Goal: Transaction & Acquisition: Book appointment/travel/reservation

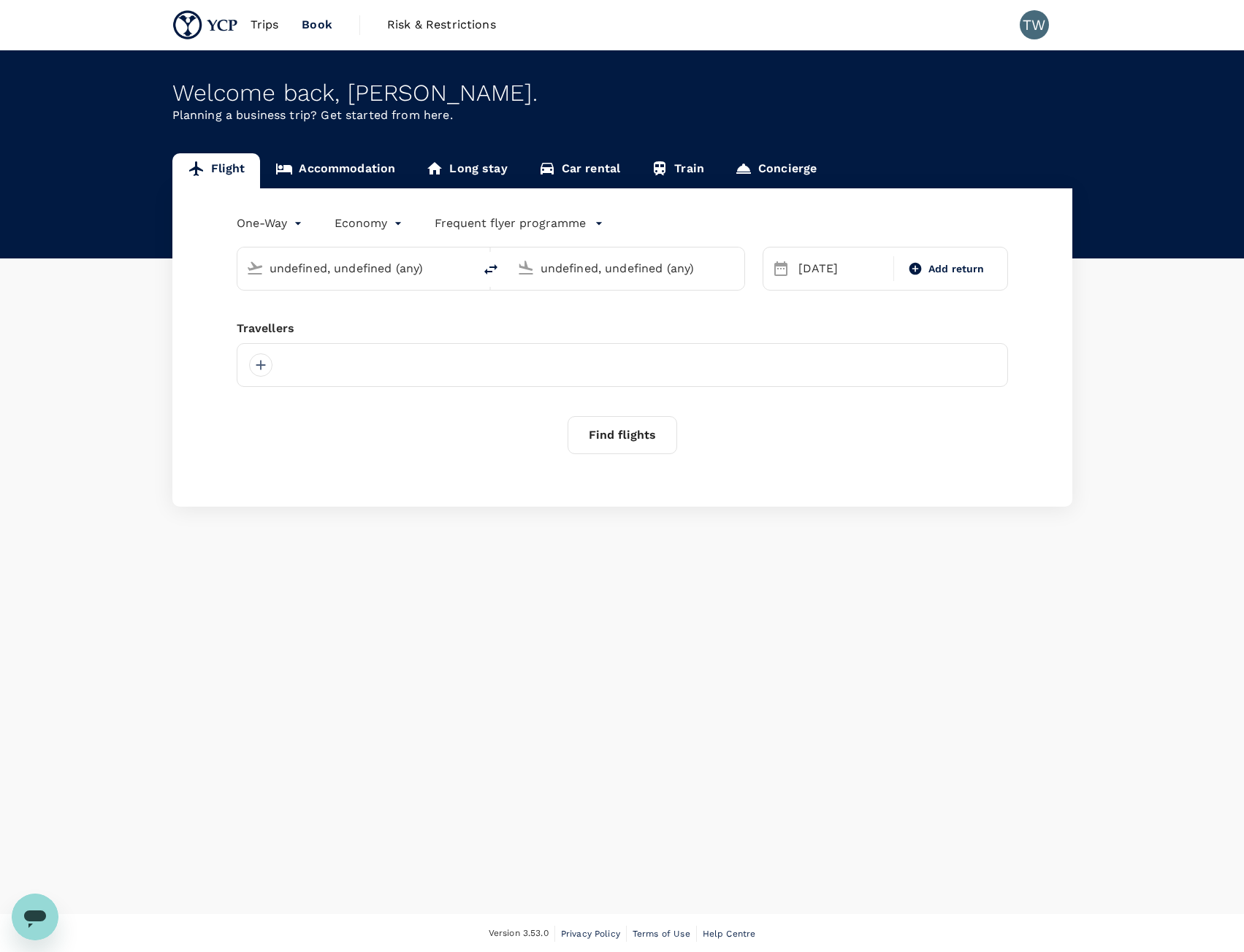
type input "Singapore Changi (SIN)"
type input "[GEOGRAPHIC_DATA], [GEOGRAPHIC_DATA] (any)"
type input "Singapore Changi (SIN)"
type input "[GEOGRAPHIC_DATA], [GEOGRAPHIC_DATA] (any)"
click at [618, 345] on div "Travellers" at bounding box center [622, 345] width 771 height 18
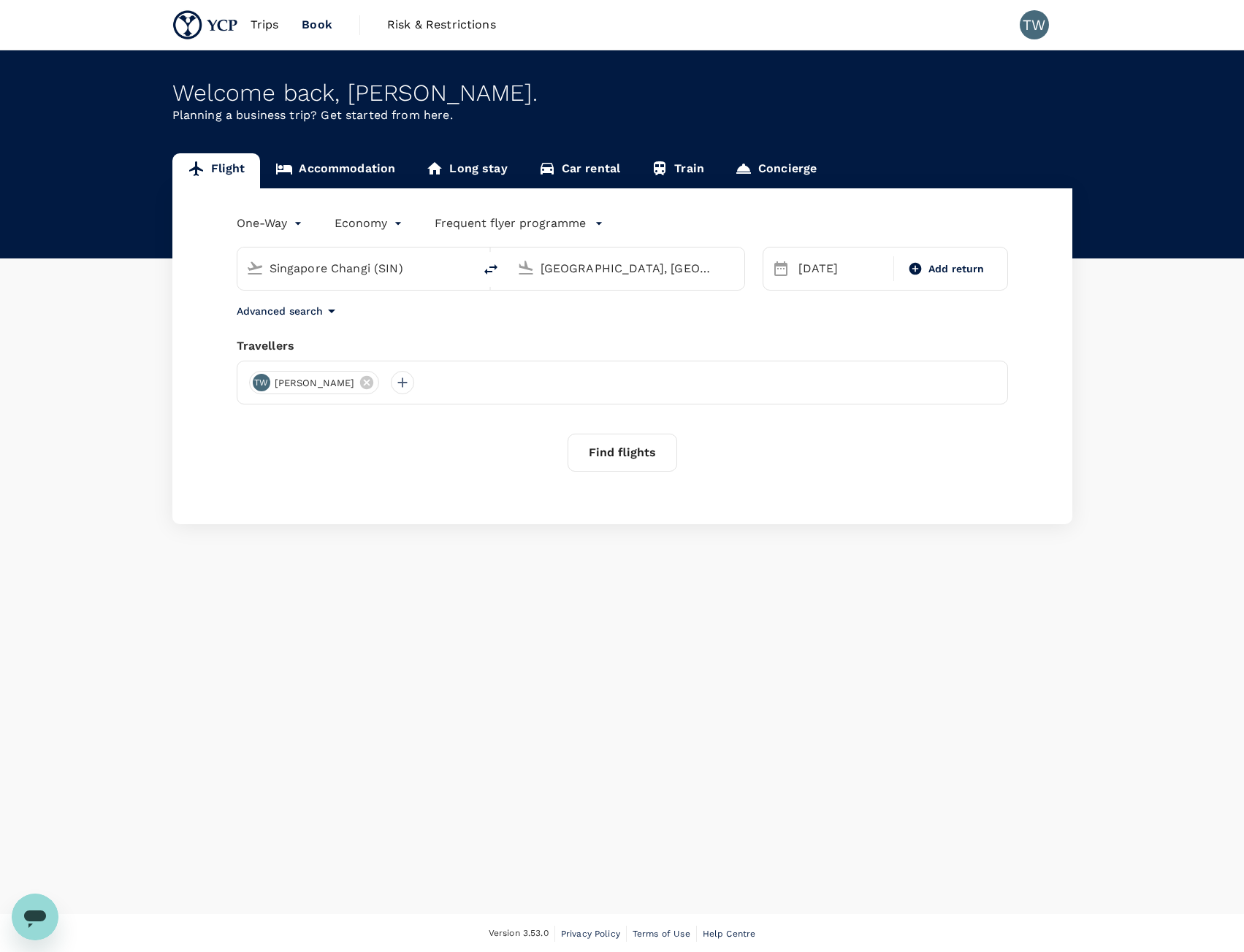
click at [580, 337] on div "One-Way oneway Economy economy Frequent flyer programme Singapore Changi (SIN) …" at bounding box center [622, 356] width 899 height 336
click at [348, 165] on link "Accommodation" at bounding box center [334, 171] width 150 height 35
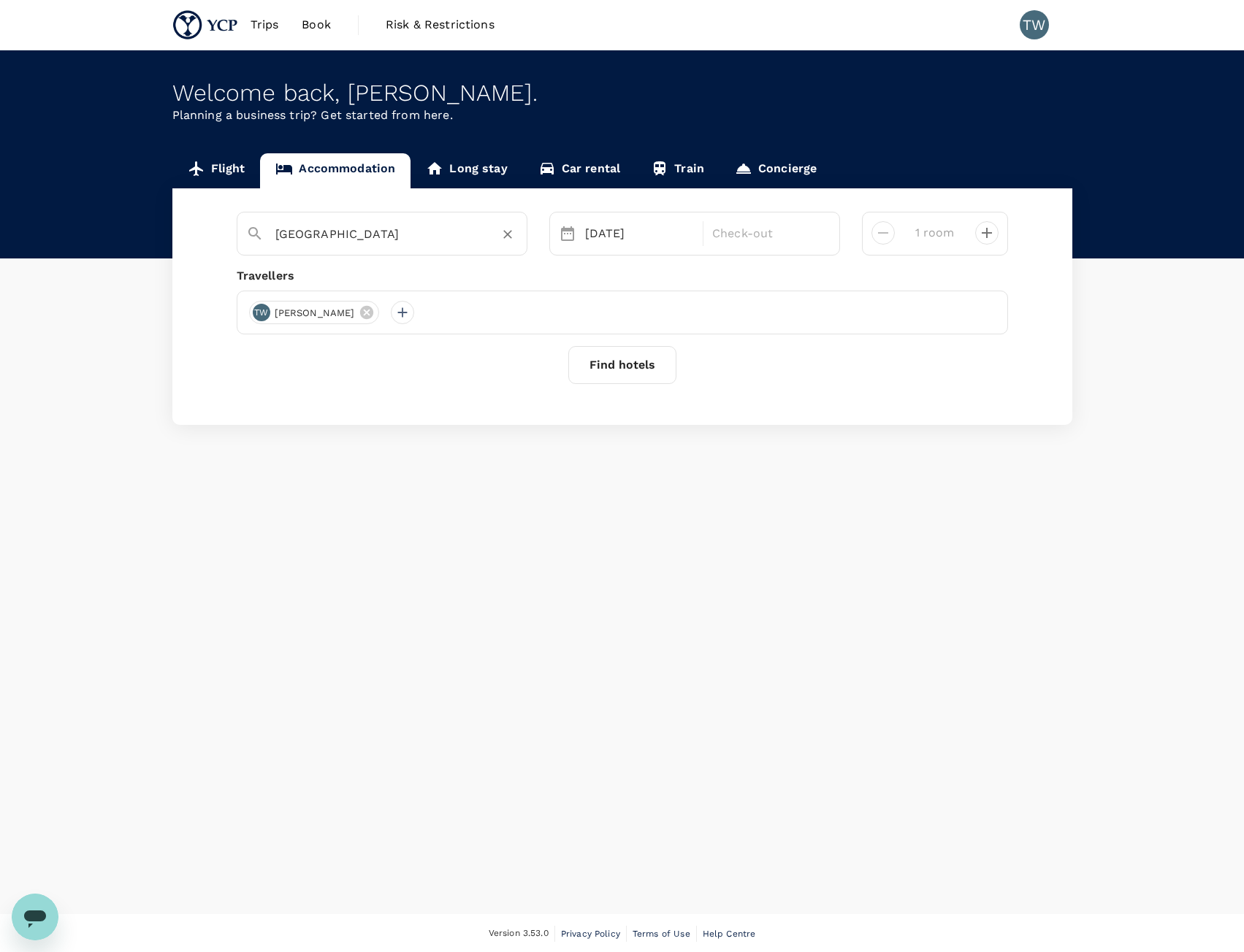
click at [462, 230] on input "[GEOGRAPHIC_DATA]" at bounding box center [376, 234] width 201 height 23
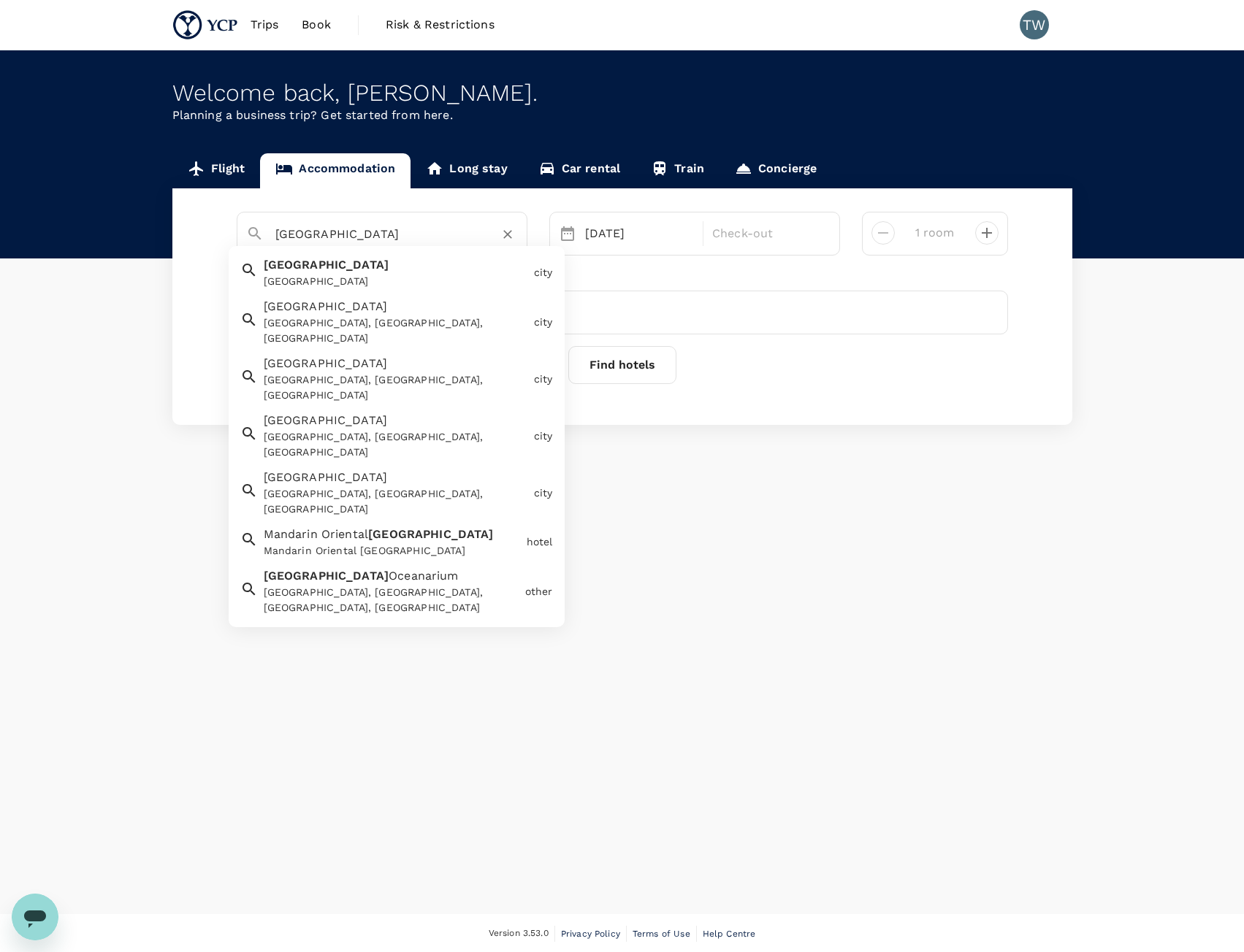
click at [331, 280] on div "[GEOGRAPHIC_DATA]" at bounding box center [395, 282] width 264 height 15
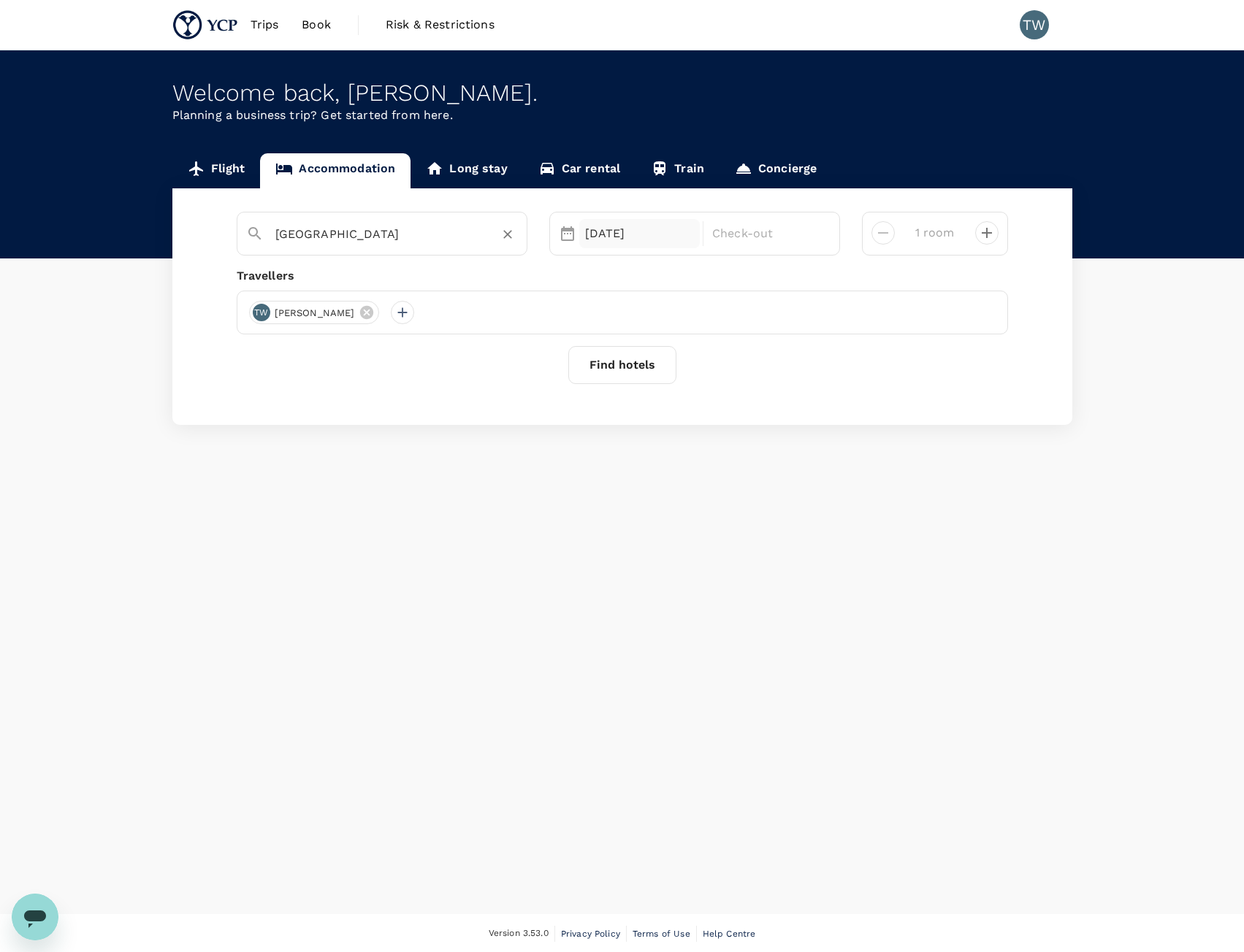
type input "[GEOGRAPHIC_DATA]"
click at [638, 232] on div "[DATE]" at bounding box center [640, 233] width 122 height 29
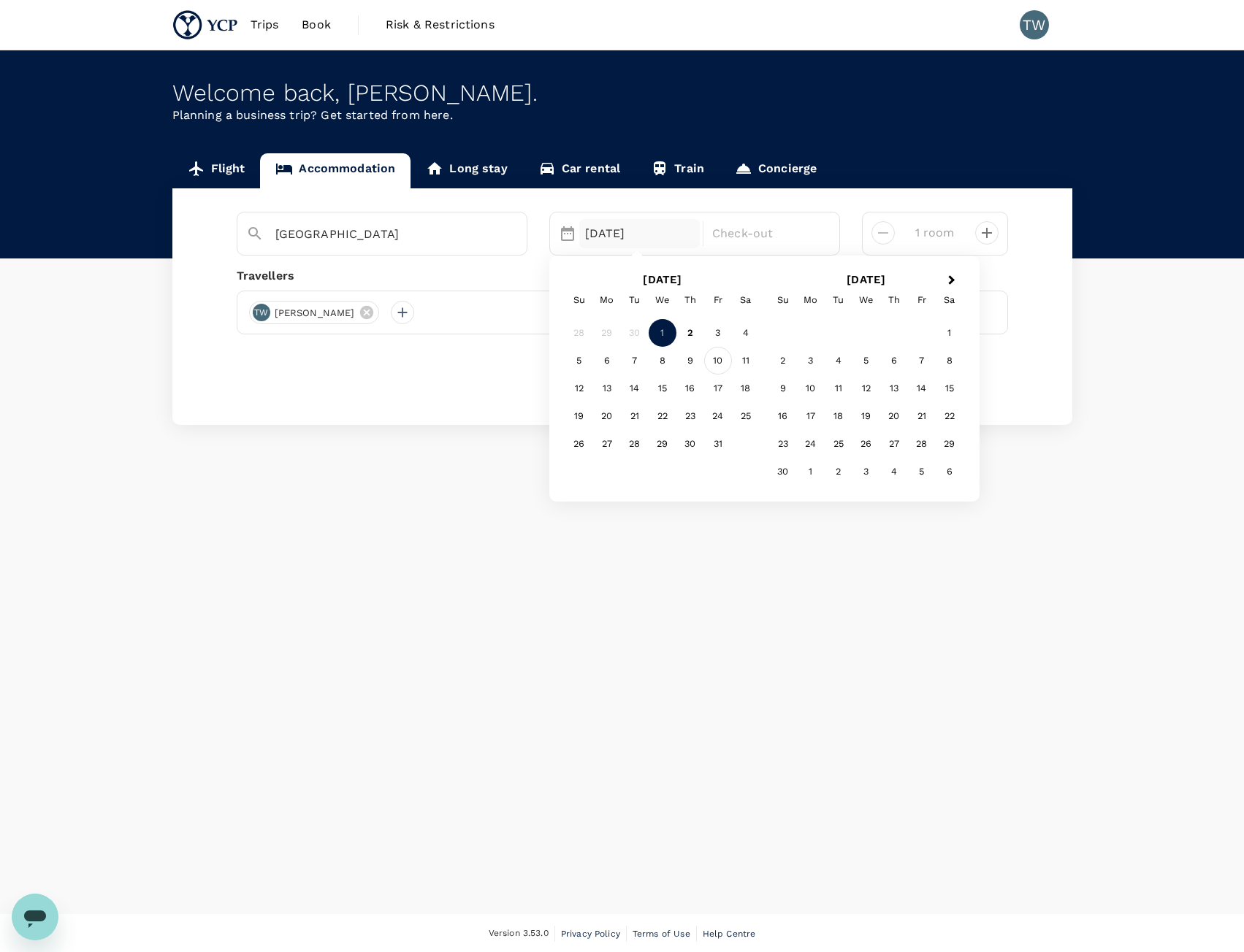
click at [723, 363] on div "10" at bounding box center [718, 360] width 28 height 28
click at [739, 363] on div "11" at bounding box center [745, 360] width 28 height 28
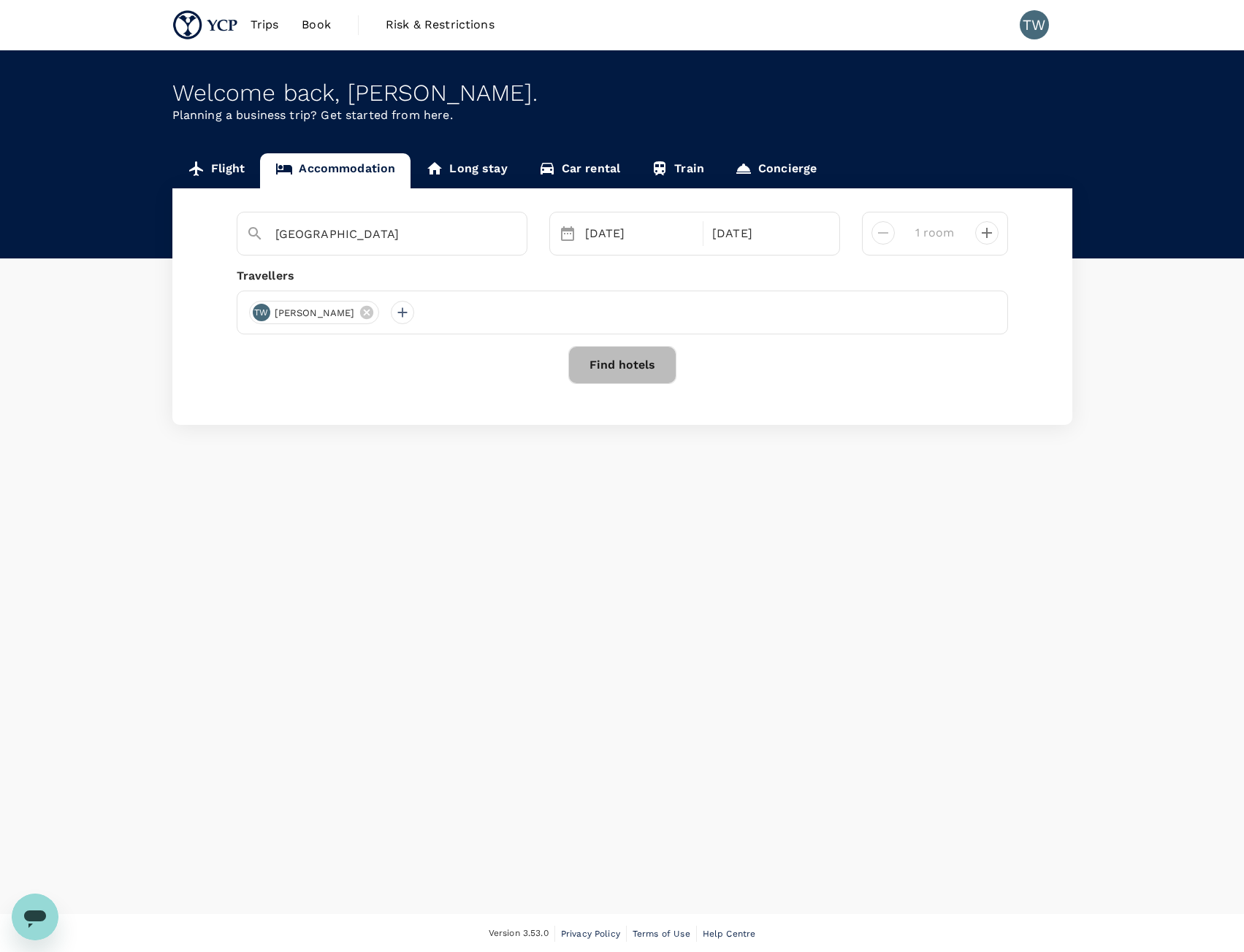
click at [661, 360] on button "Find hotels" at bounding box center [622, 365] width 108 height 38
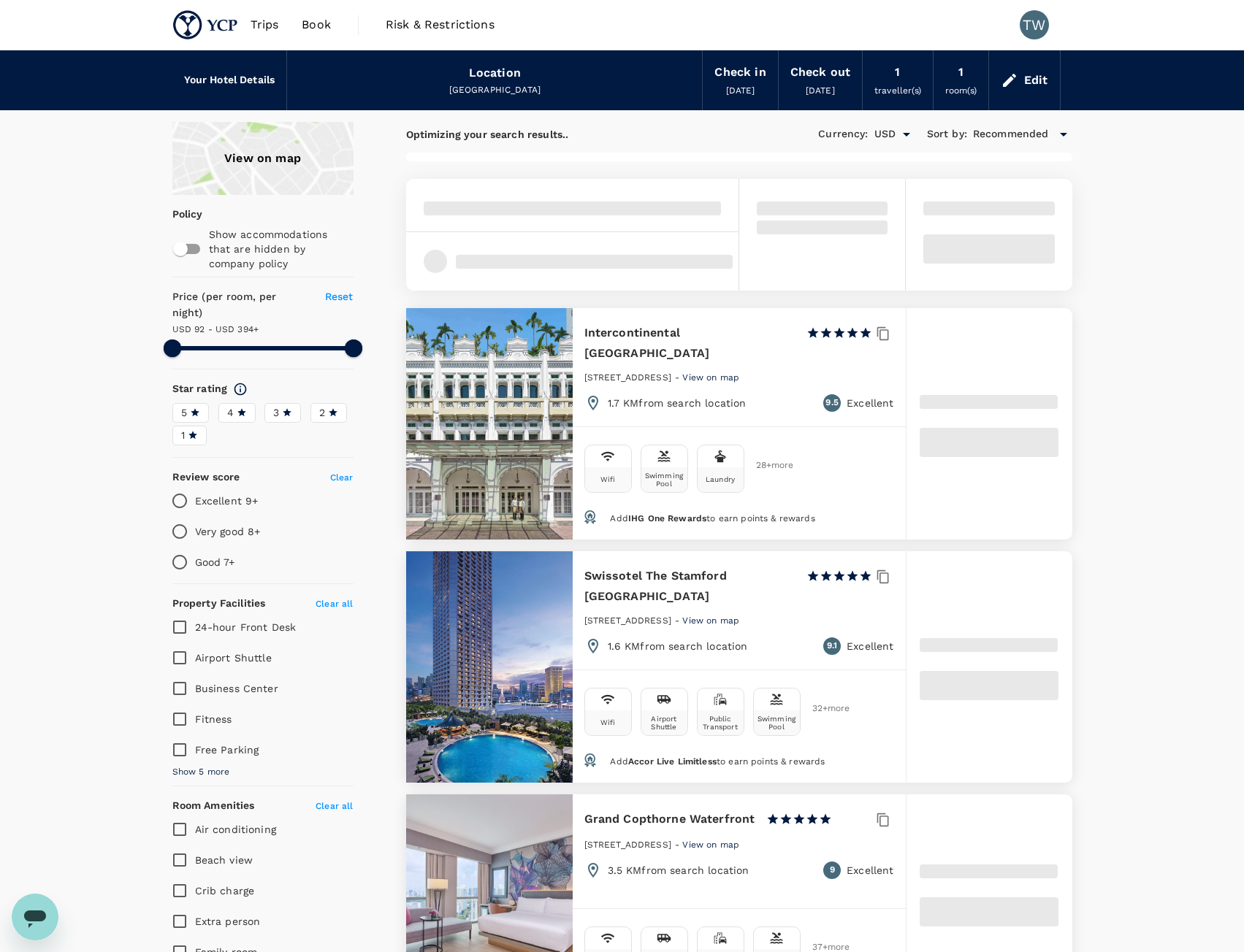
type input "393.1"
type input "84.1"
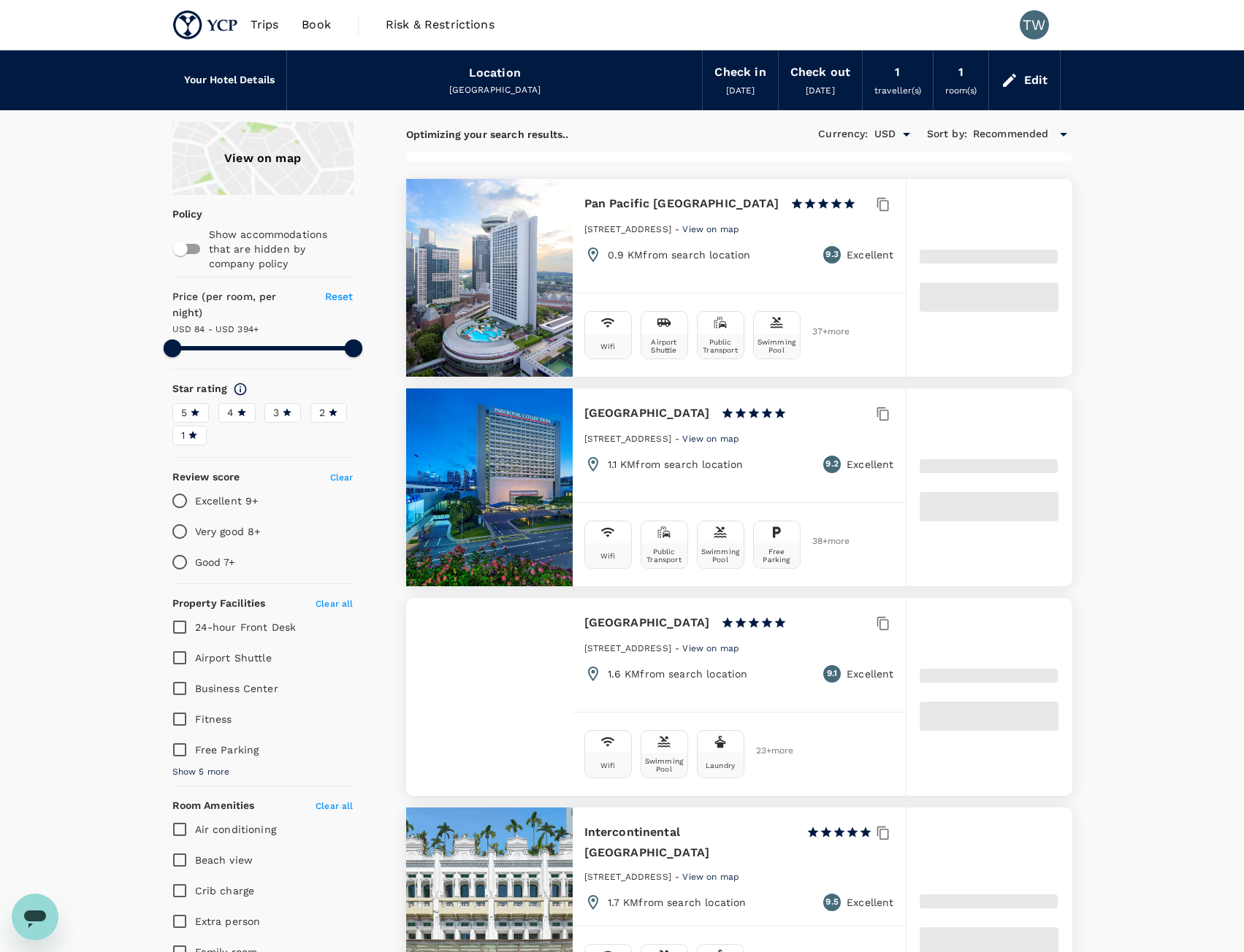
type input "393.73"
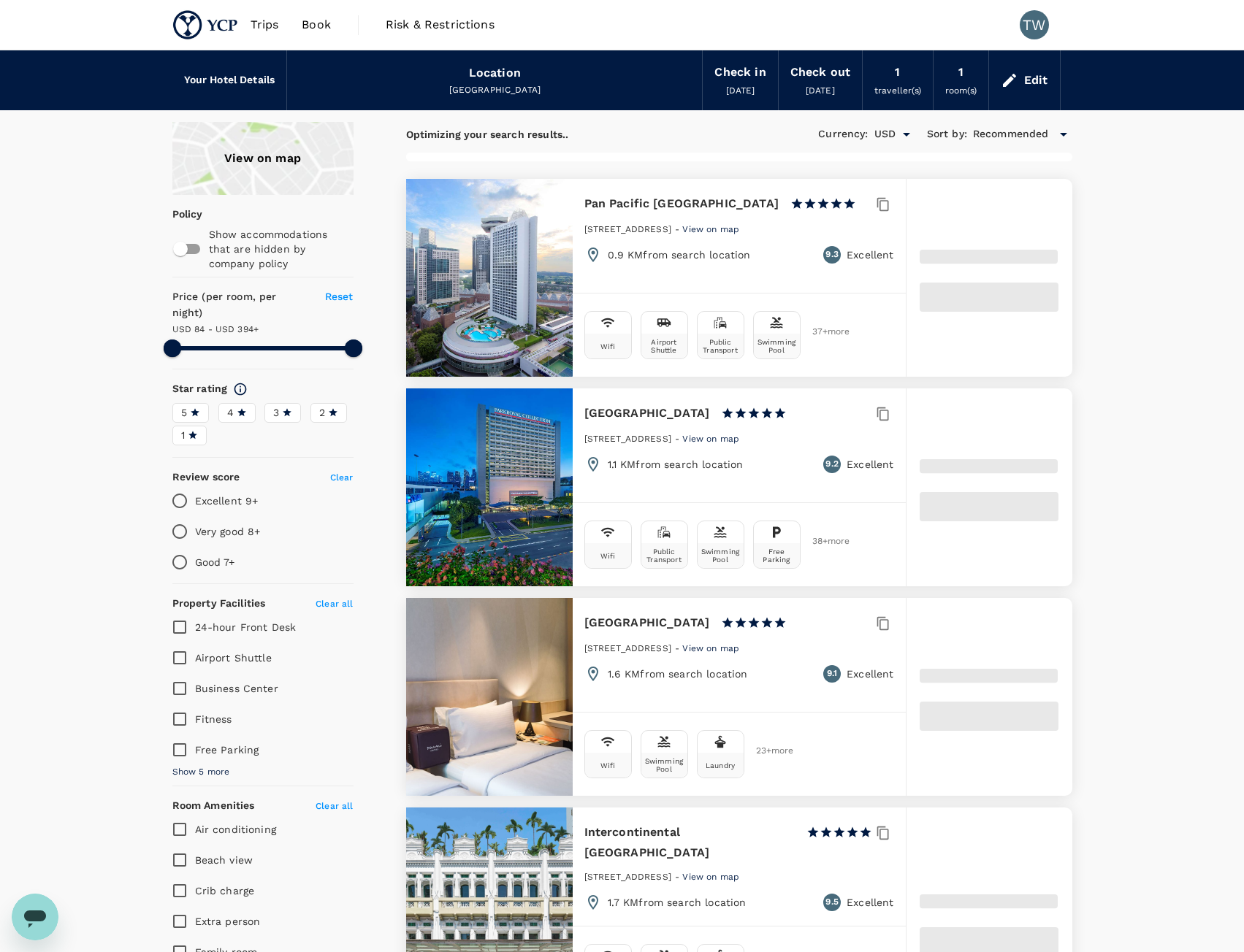
type input "27.73"
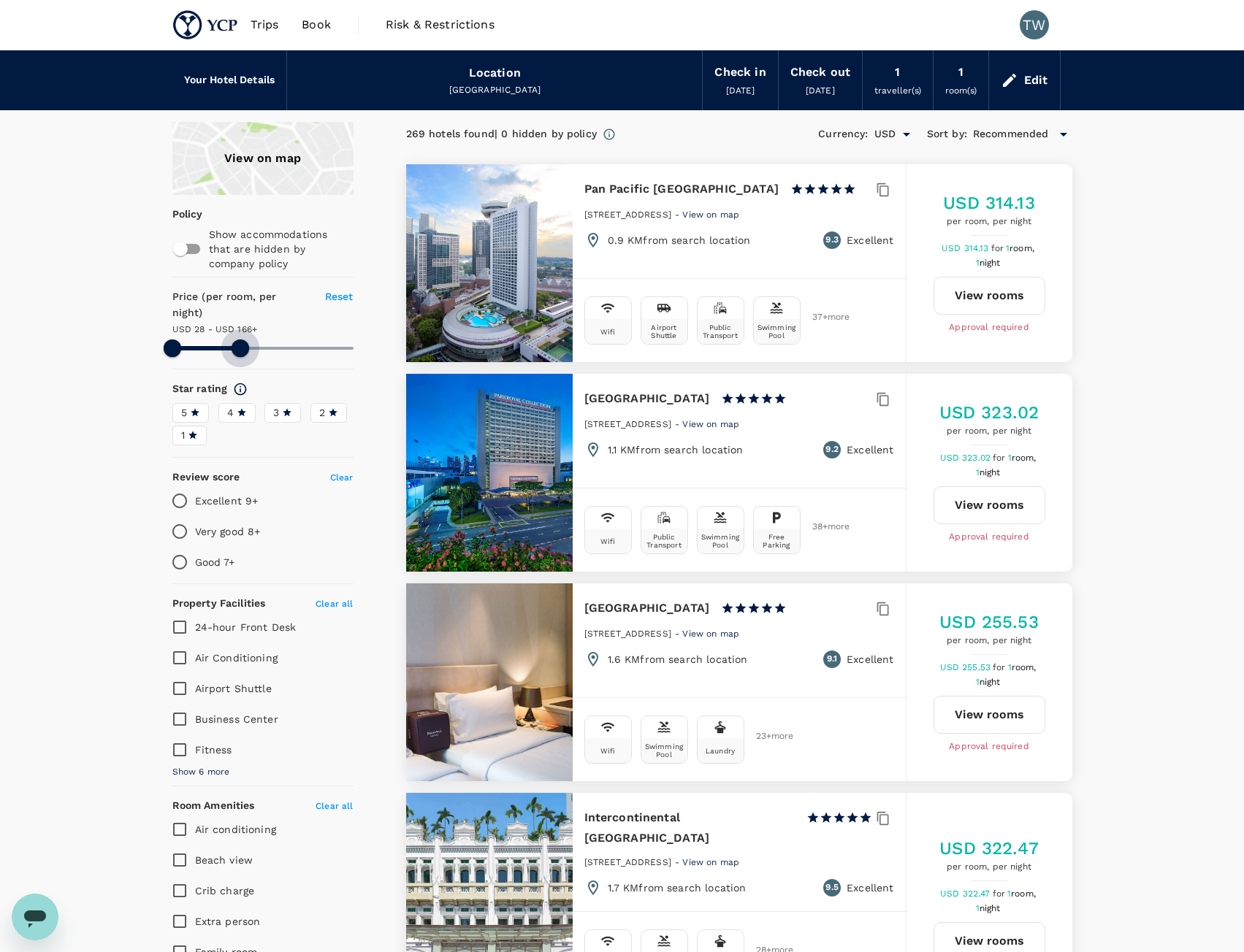
drag, startPoint x: 352, startPoint y: 329, endPoint x: 241, endPoint y: 343, distance: 111.9
click at [241, 343] on span at bounding box center [240, 348] width 18 height 18
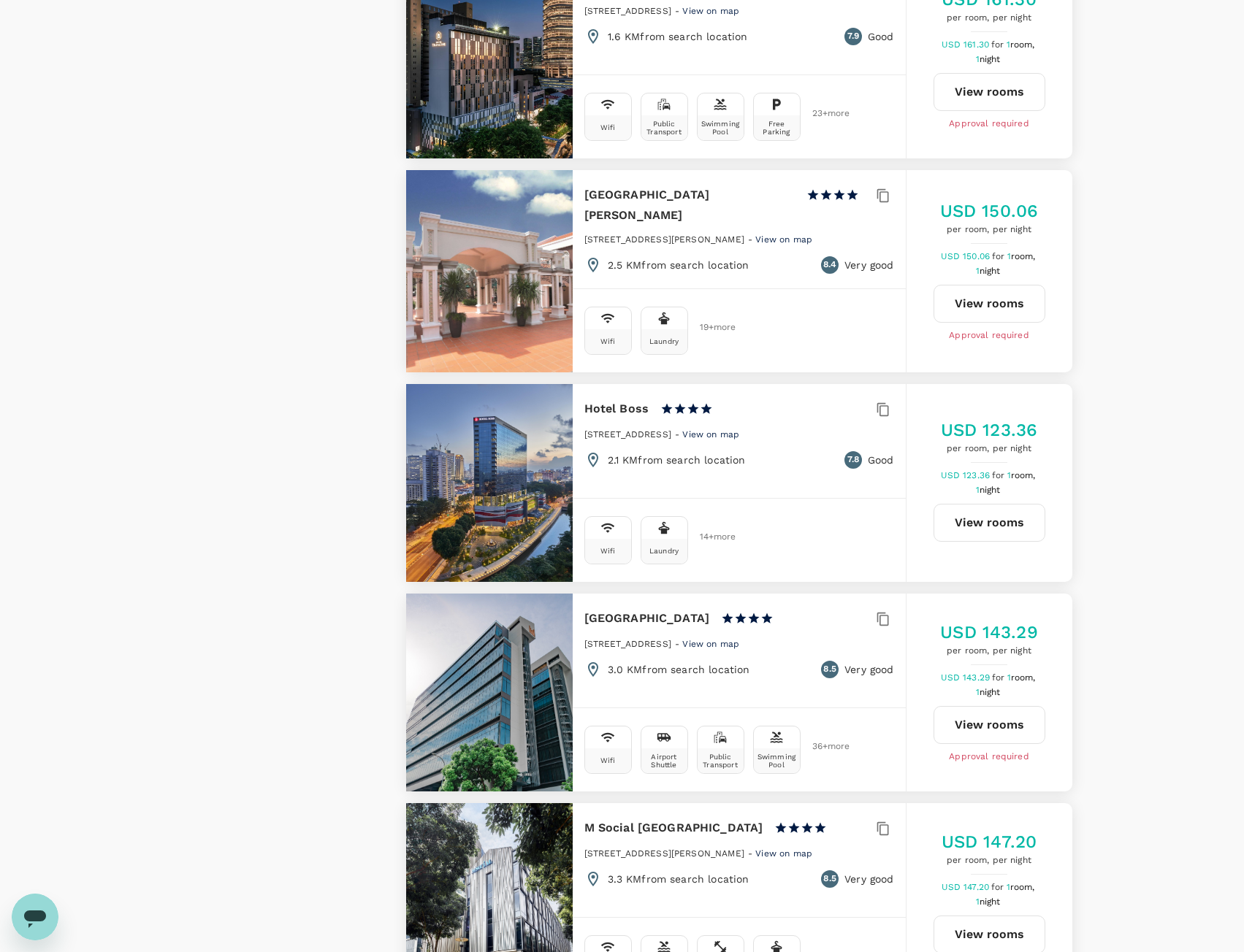
scroll to position [1606, 0]
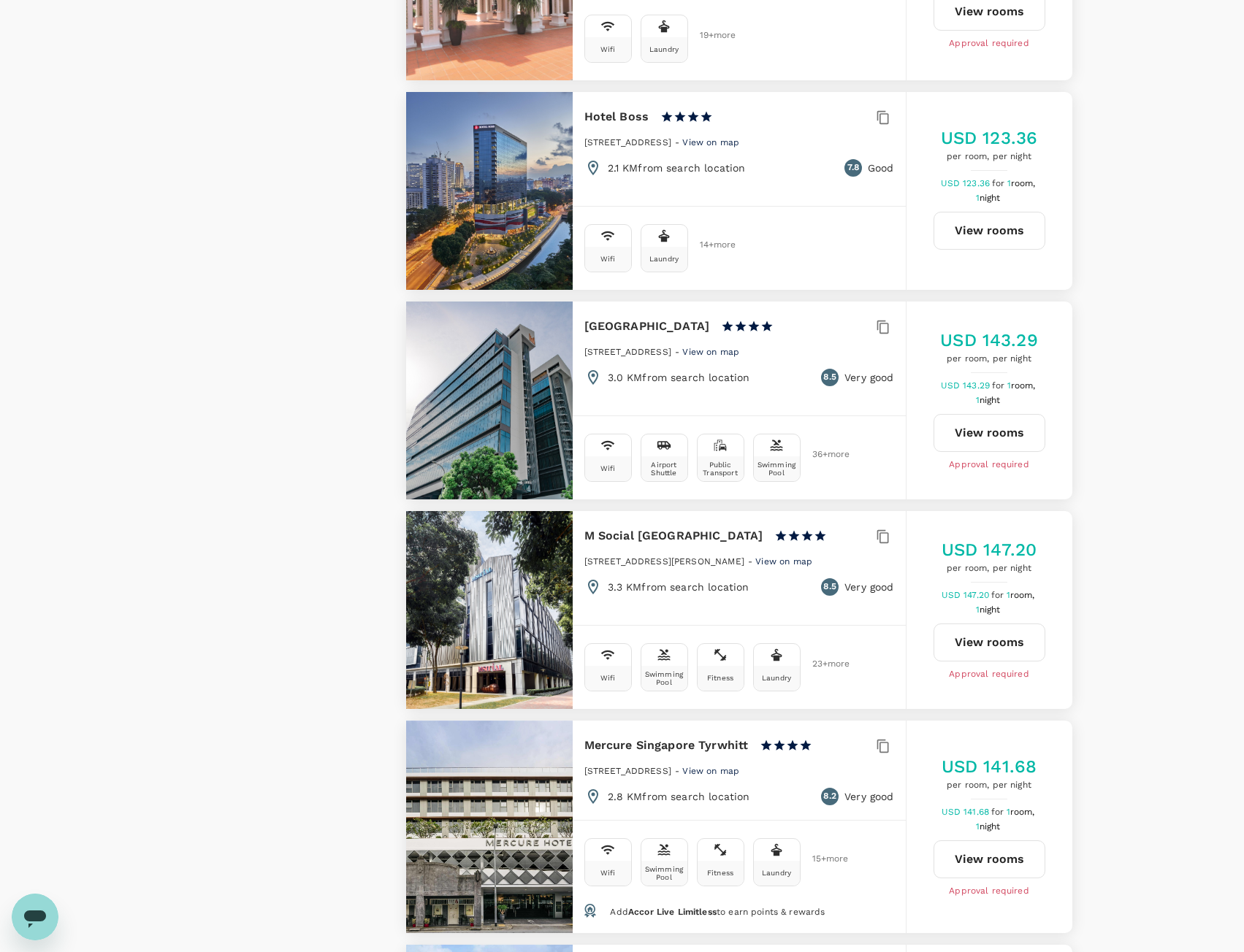
click at [739, 766] on span "View on map" at bounding box center [711, 771] width 57 height 10
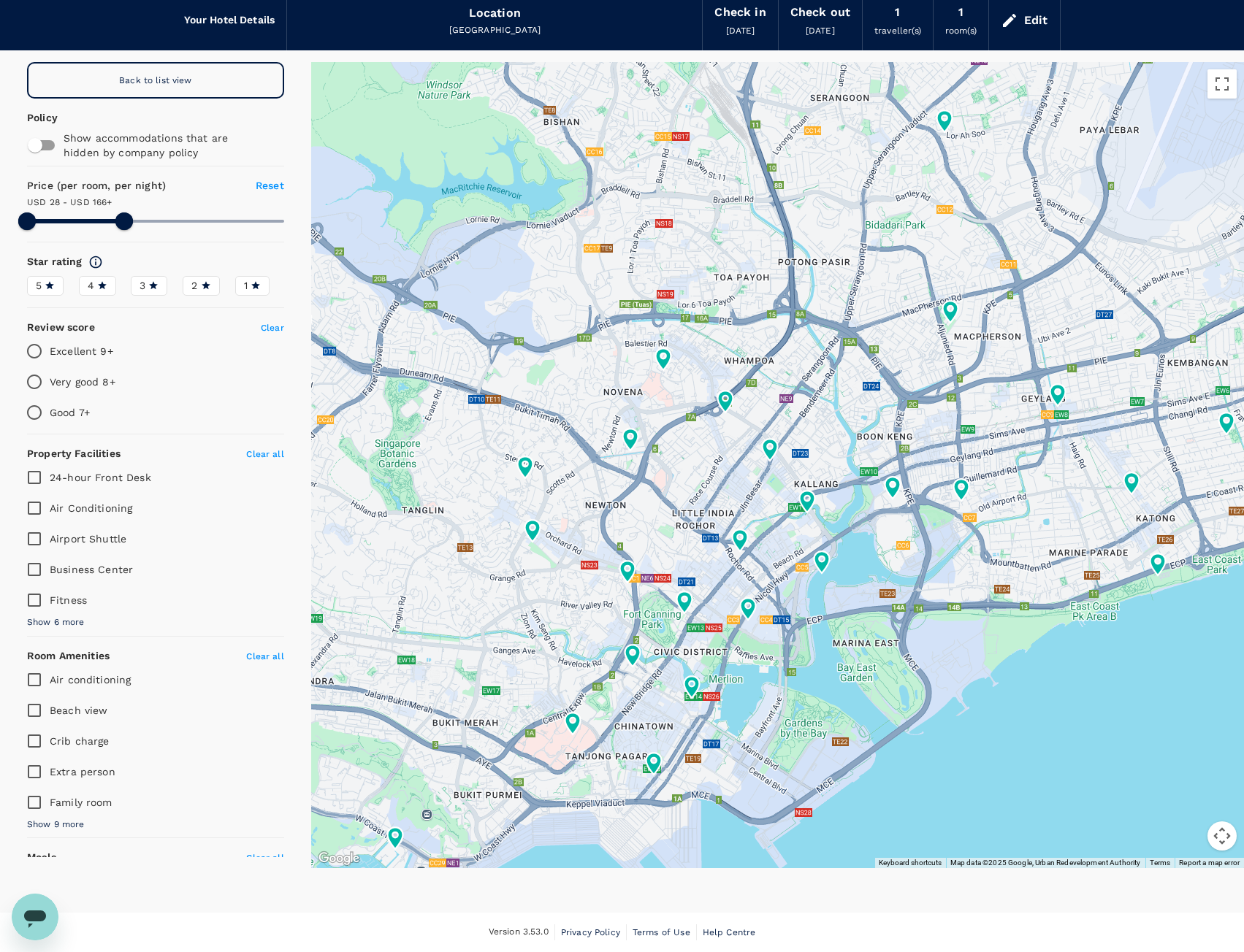
click at [165, 75] on span "Back to list view" at bounding box center [155, 80] width 73 height 10
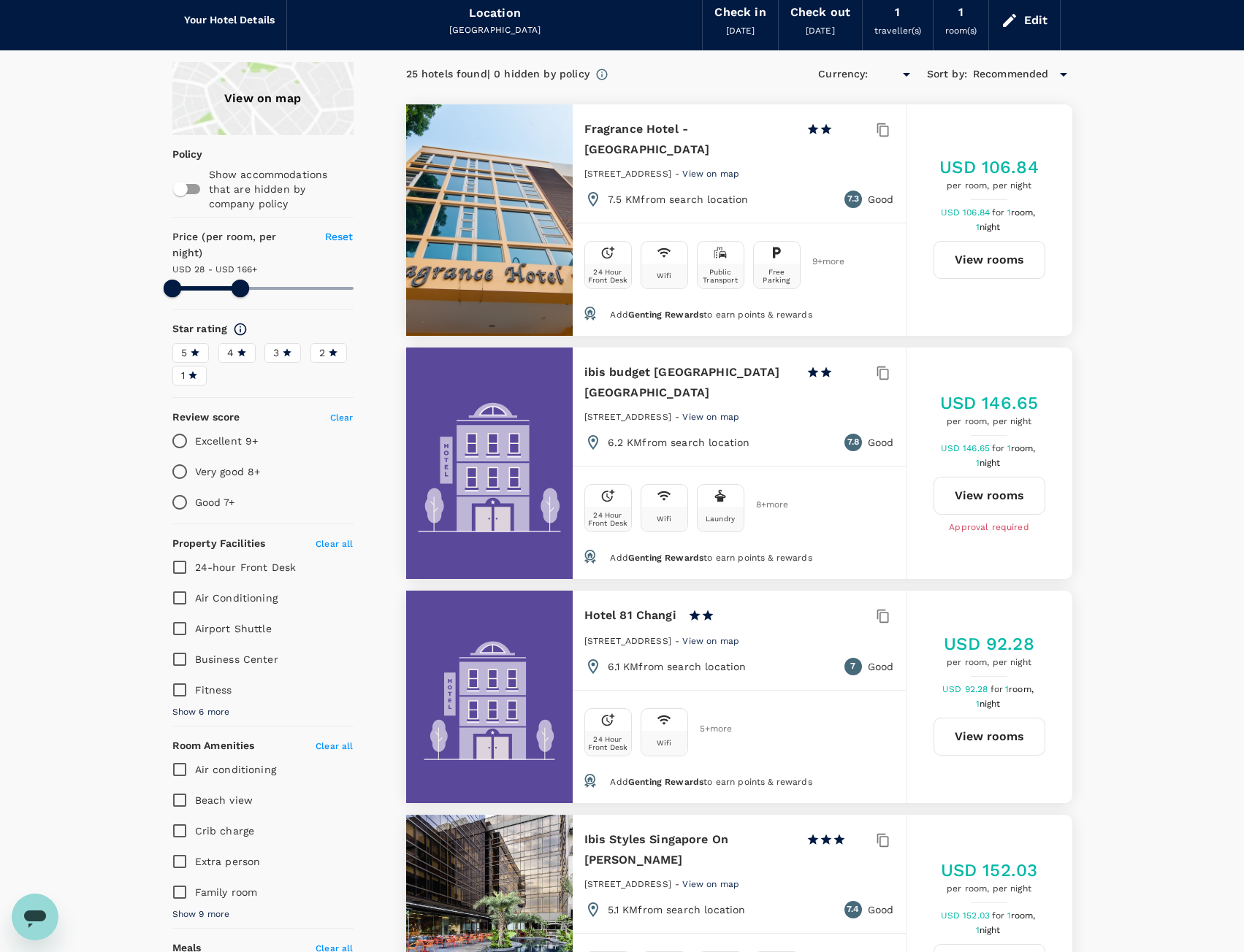
type input "165.73"
type input "USD"
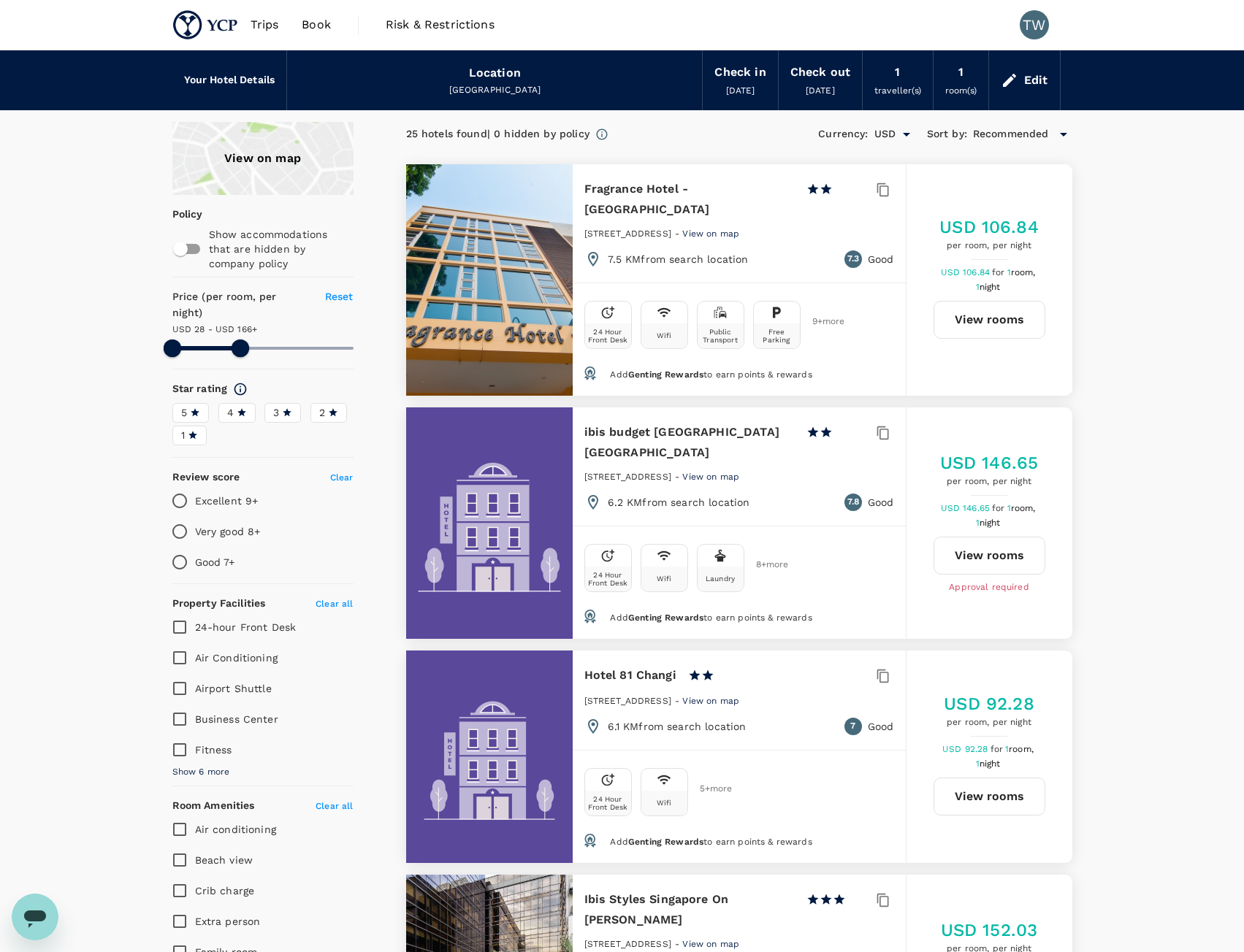
click at [1016, 140] on span "Recommended" at bounding box center [1010, 134] width 76 height 16
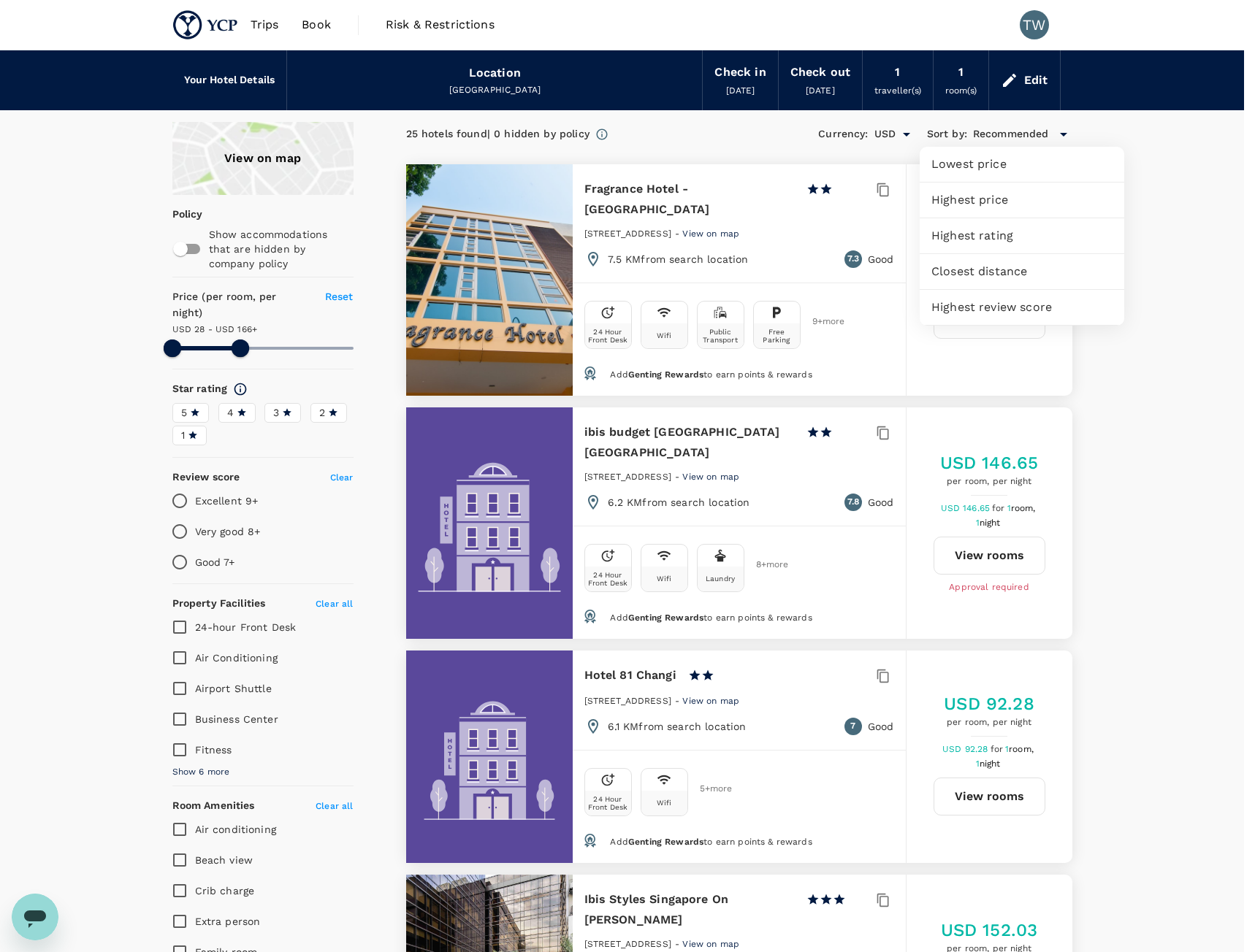
click at [1007, 201] on span "Highest price" at bounding box center [1022, 199] width 181 height 18
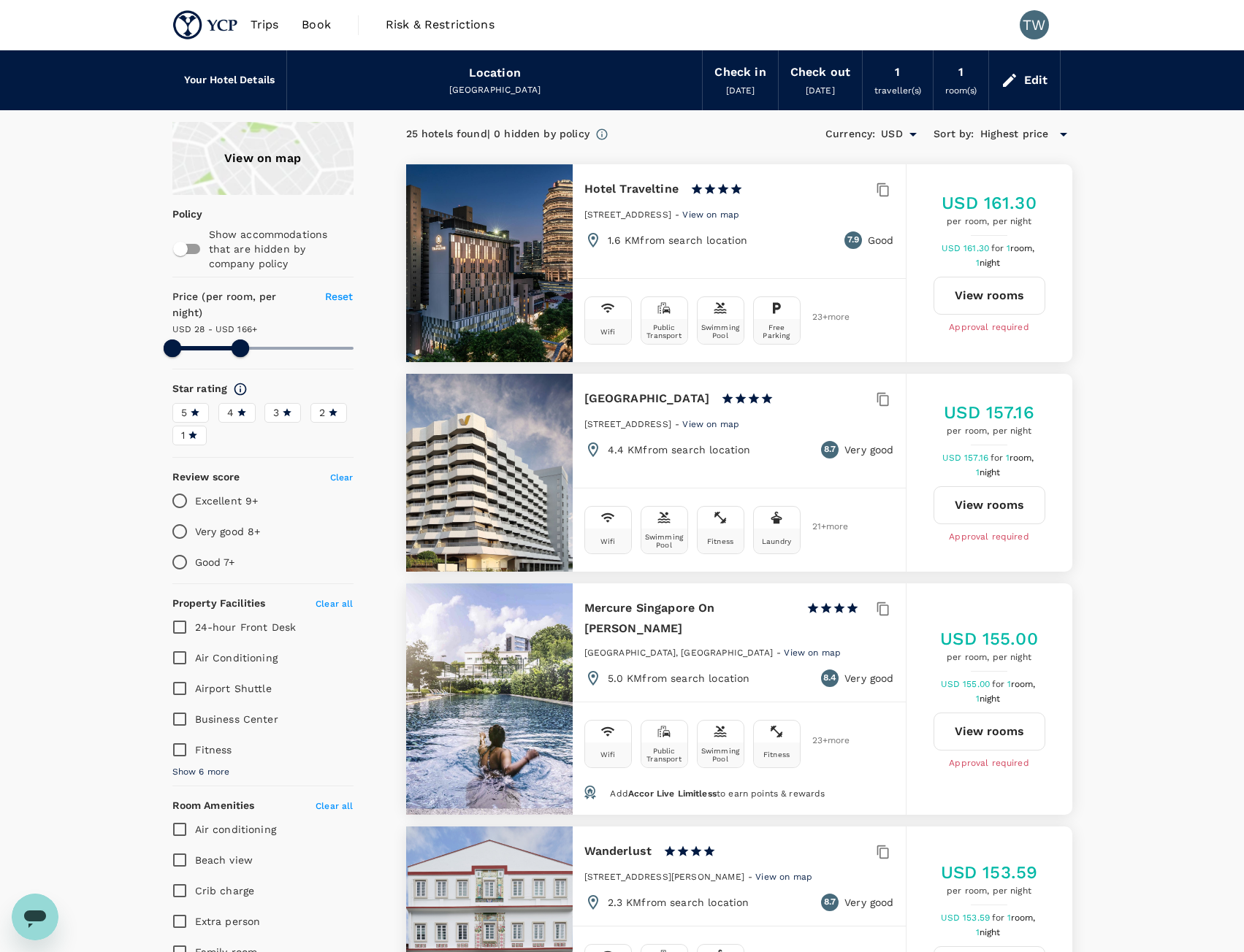
click at [784, 648] on span "View on map" at bounding box center [812, 653] width 57 height 10
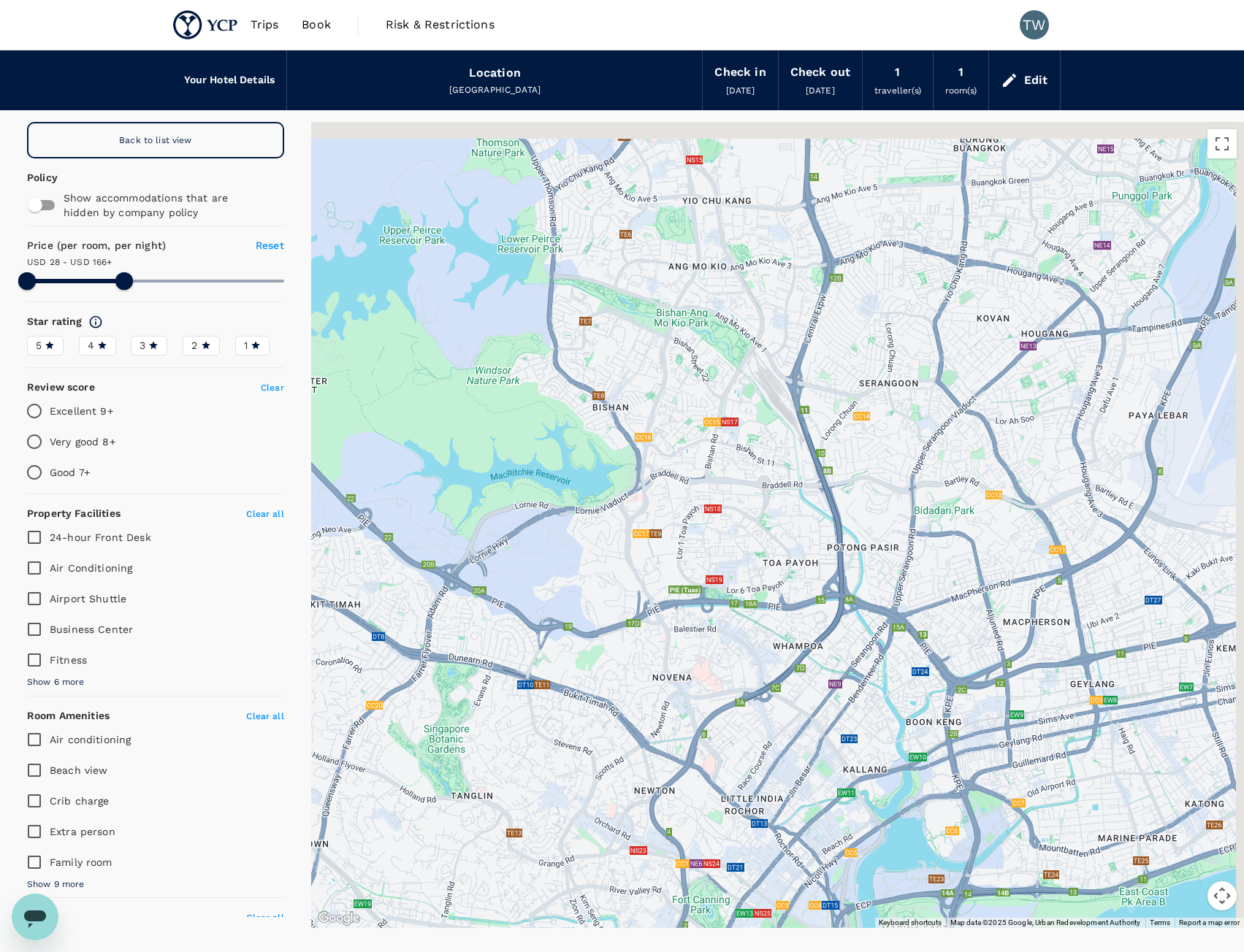
drag, startPoint x: 965, startPoint y: 437, endPoint x: 701, endPoint y: 686, distance: 362.9
click at [701, 686] on div at bounding box center [777, 525] width 932 height 806
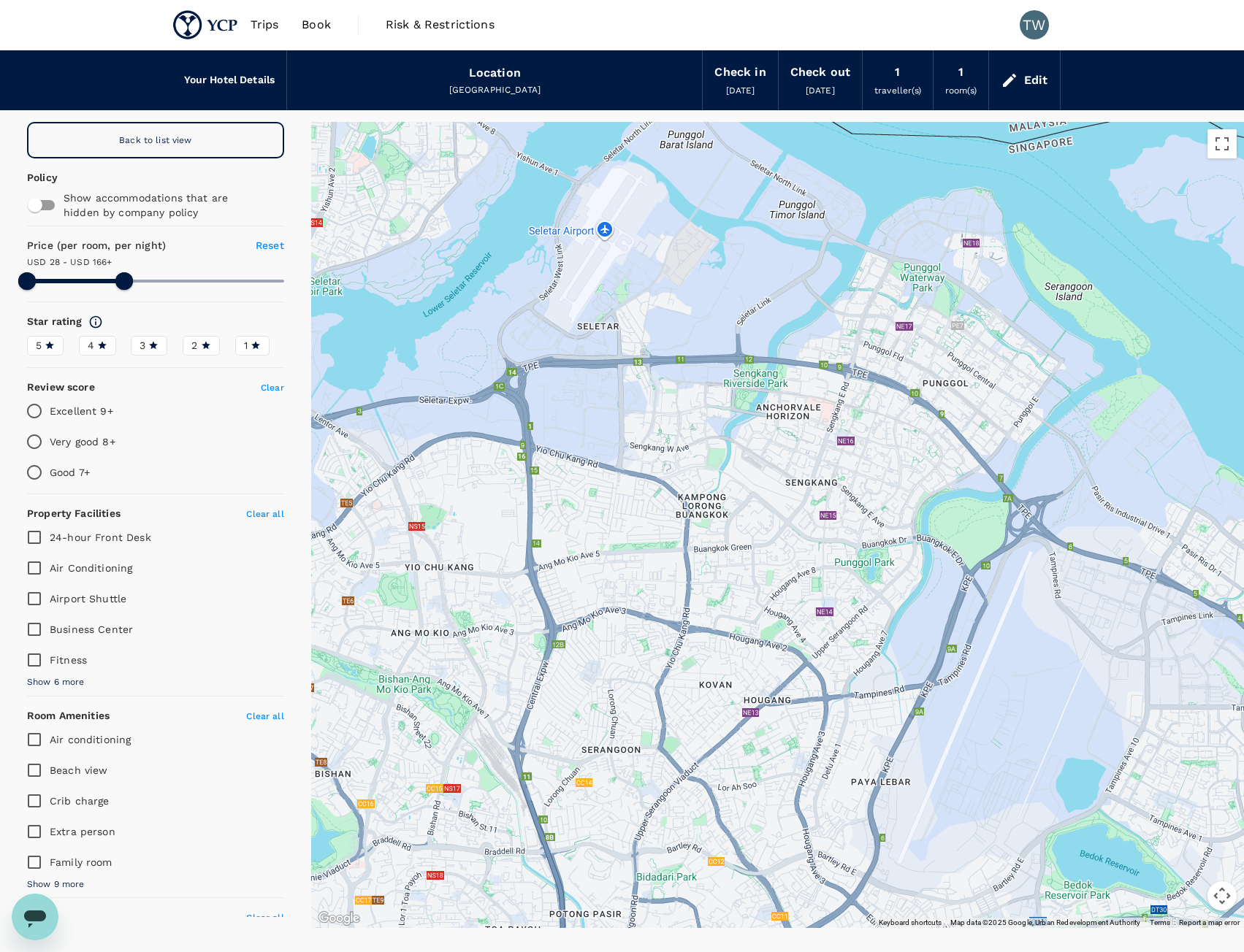
drag, startPoint x: 834, startPoint y: 320, endPoint x: 577, endPoint y: 691, distance: 451.3
click at [577, 691] on div at bounding box center [777, 525] width 932 height 806
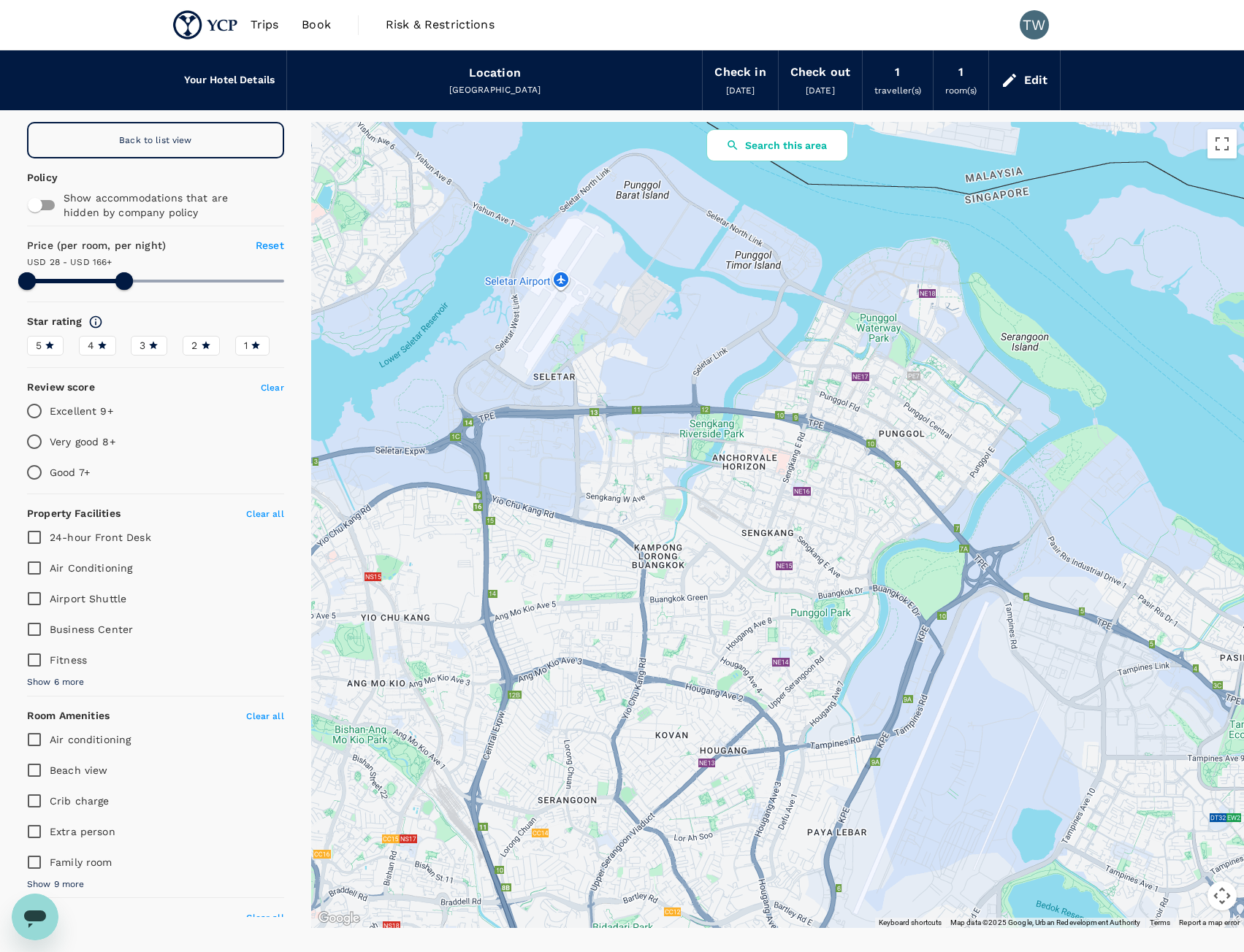
drag, startPoint x: 674, startPoint y: 512, endPoint x: 630, endPoint y: 562, distance: 66.6
click at [630, 562] on div at bounding box center [777, 525] width 932 height 806
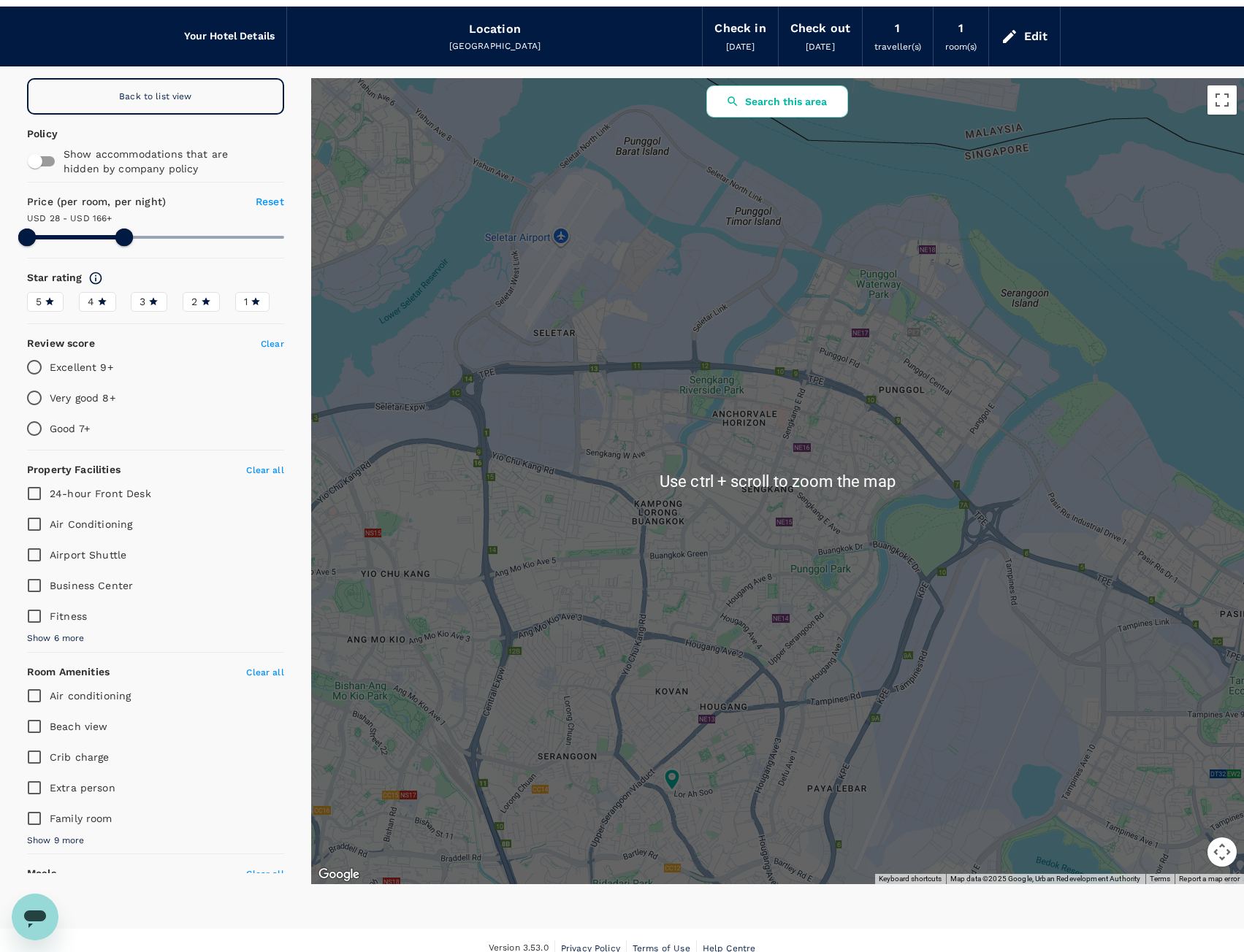
scroll to position [60, 0]
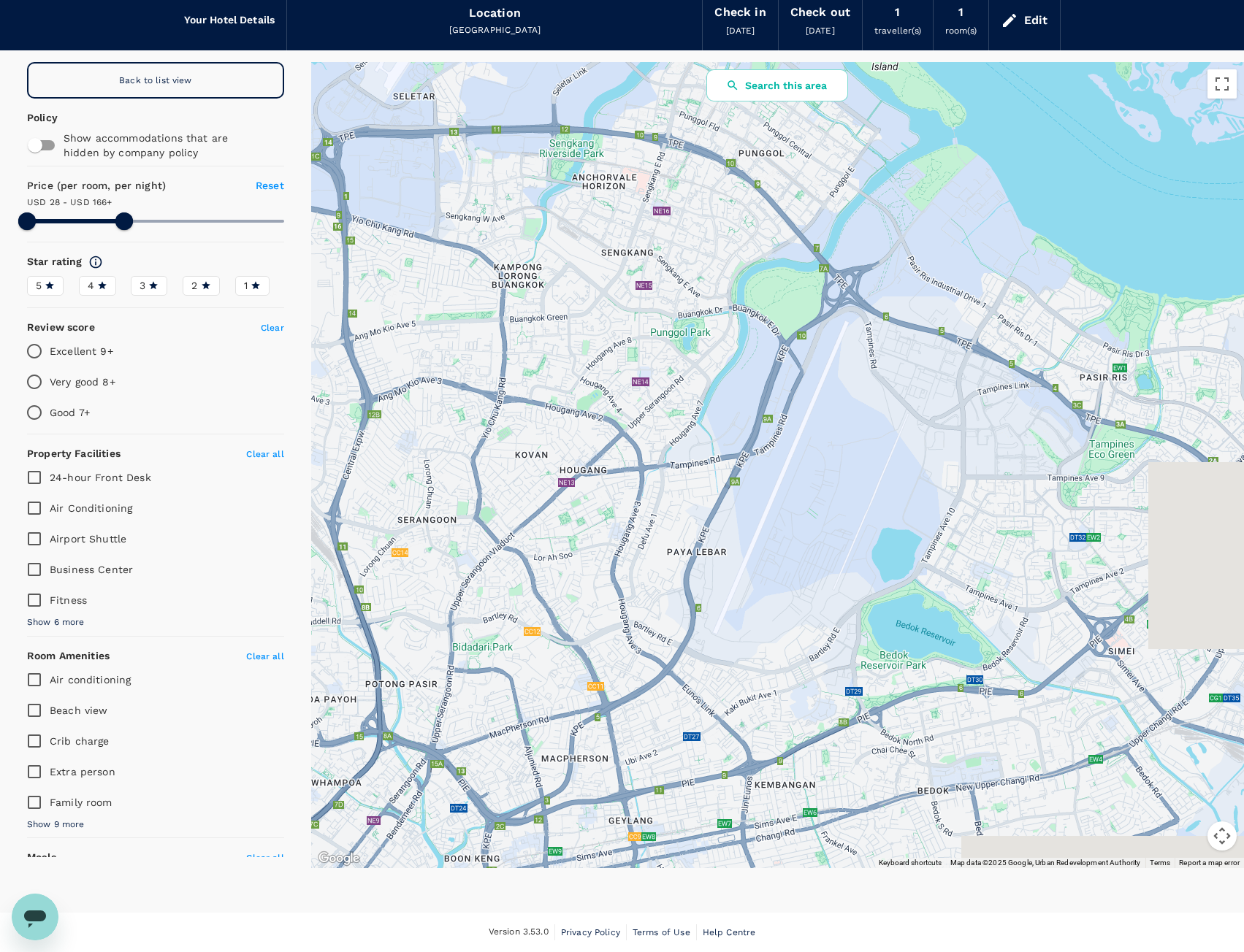
drag, startPoint x: 870, startPoint y: 659, endPoint x: 721, endPoint y: 409, distance: 291.0
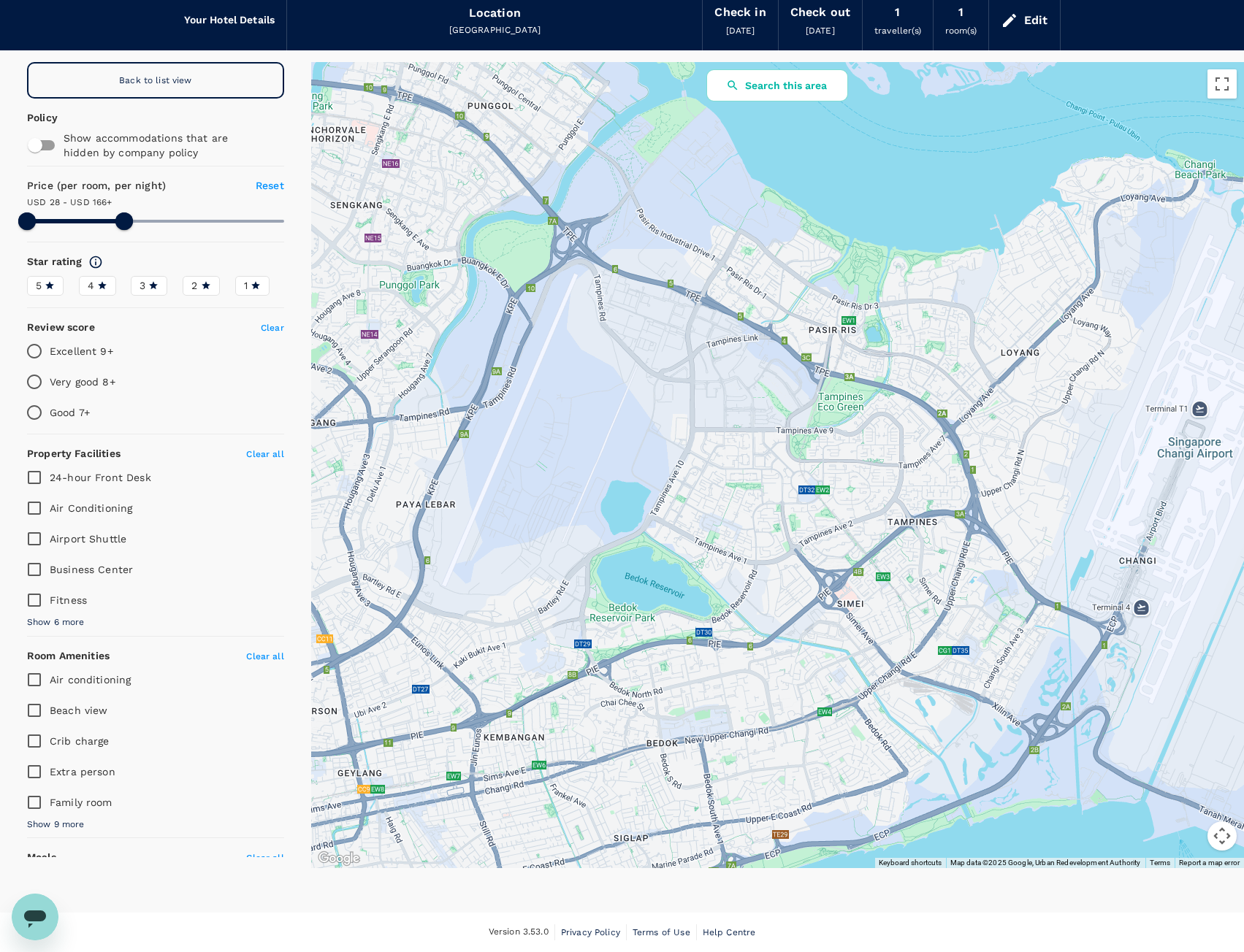
drag, startPoint x: 930, startPoint y: 671, endPoint x: 628, endPoint y: 629, distance: 304.9
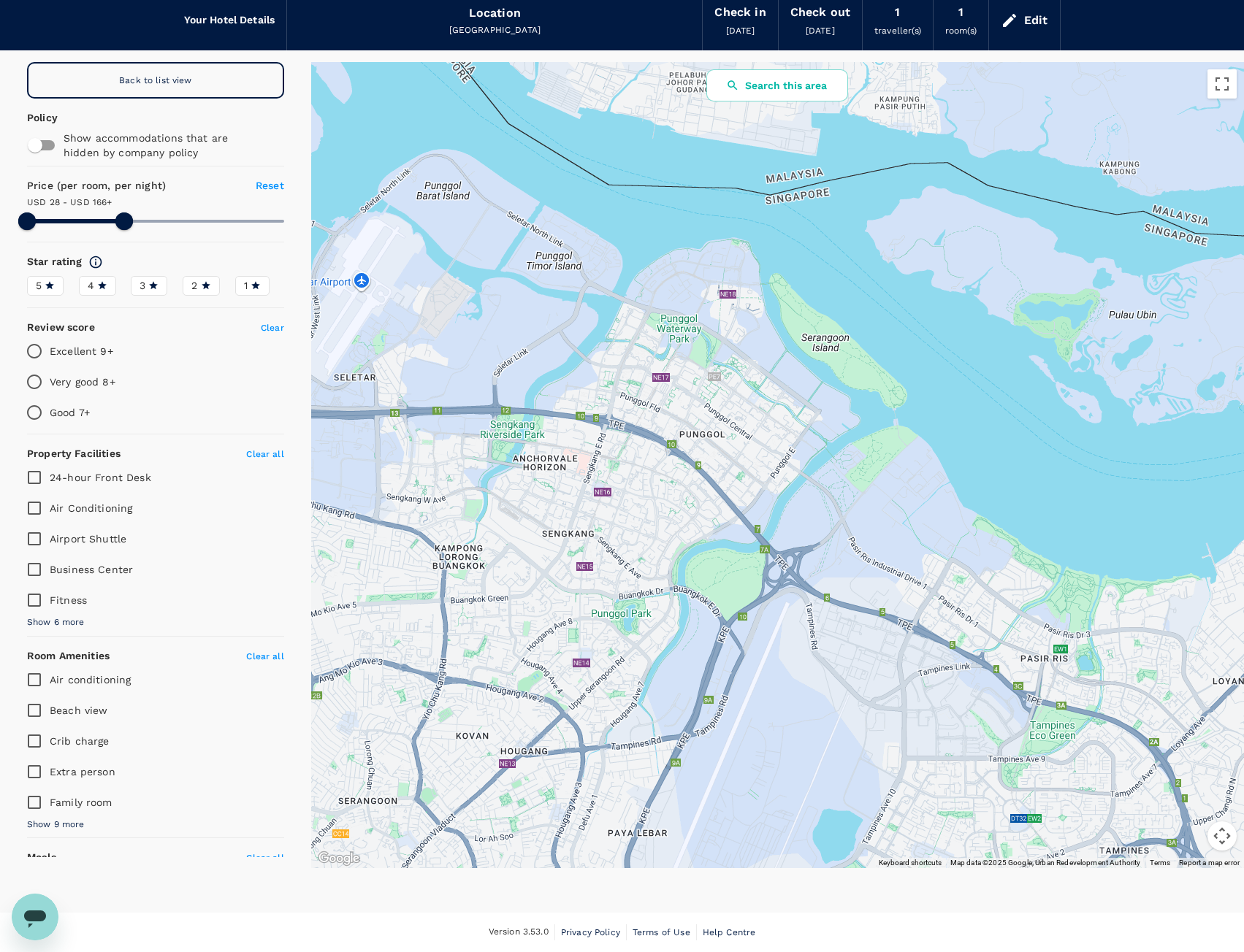
drag, startPoint x: 790, startPoint y: 543, endPoint x: 847, endPoint y: 609, distance: 87.2
click at [847, 609] on div at bounding box center [777, 465] width 932 height 806
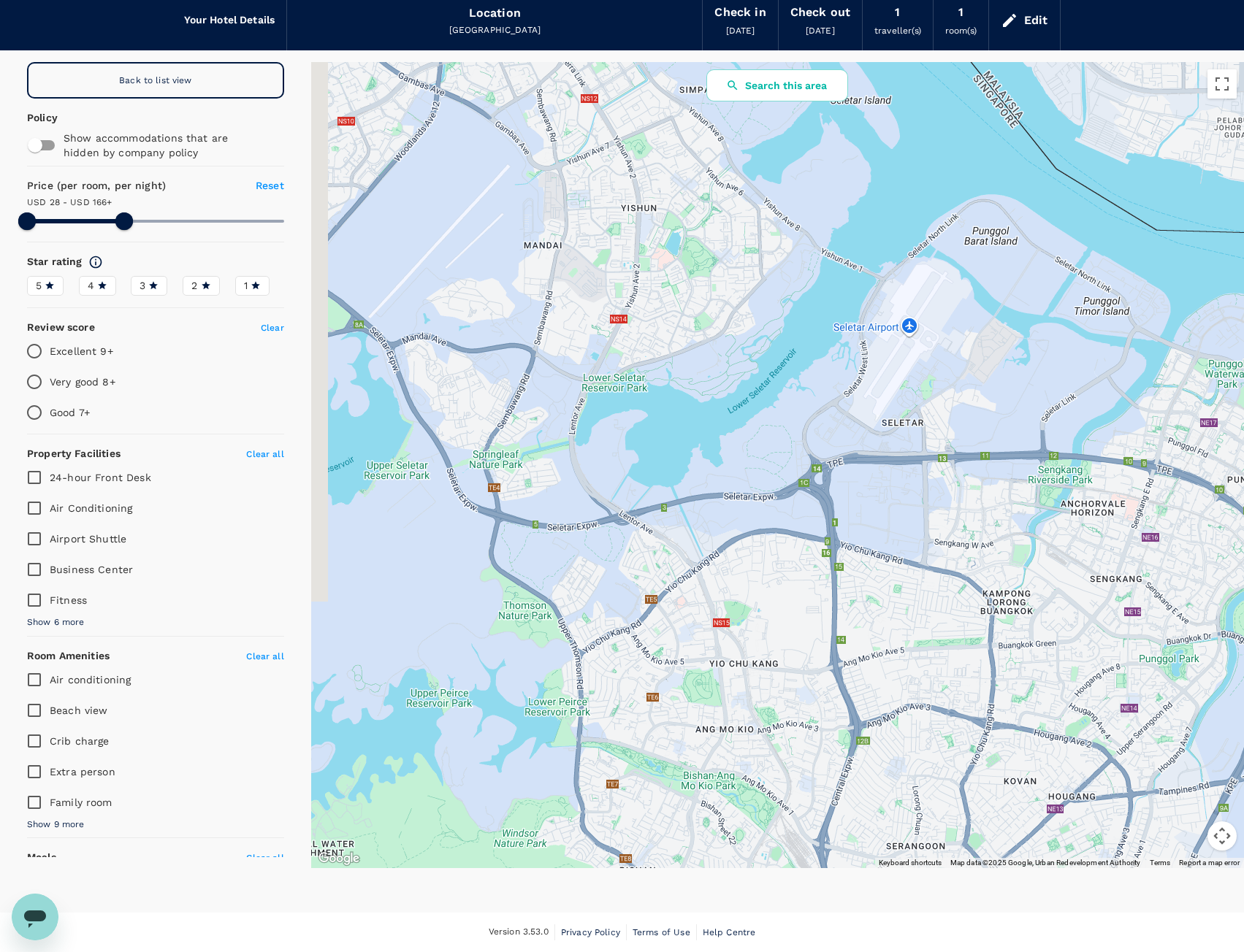
drag, startPoint x: 877, startPoint y: 598, endPoint x: 1218, endPoint y: 519, distance: 350.0
click at [1218, 519] on div at bounding box center [777, 465] width 932 height 806
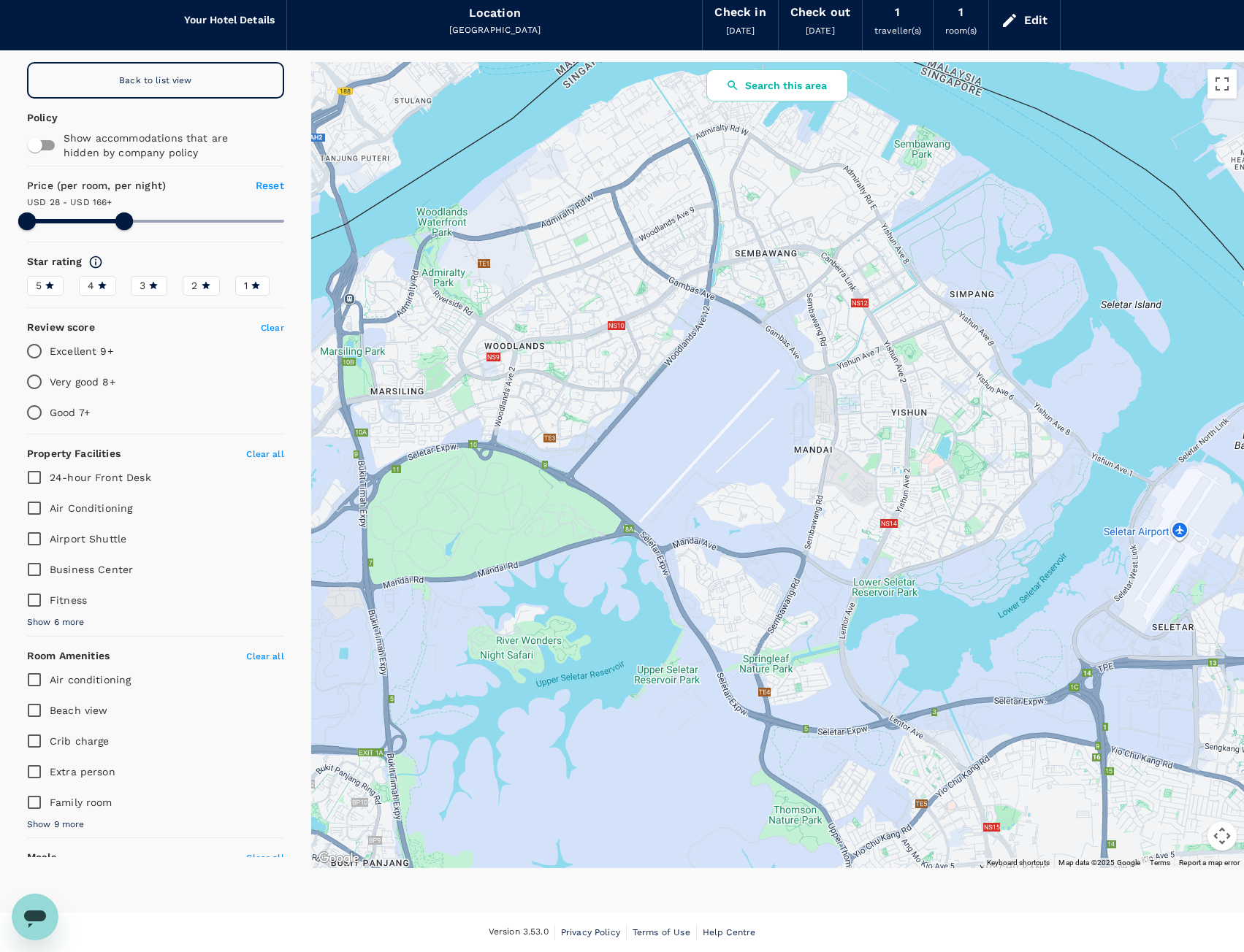
drag, startPoint x: 882, startPoint y: 519, endPoint x: 1088, endPoint y: 688, distance: 266.5
click at [1088, 688] on div at bounding box center [777, 465] width 932 height 806
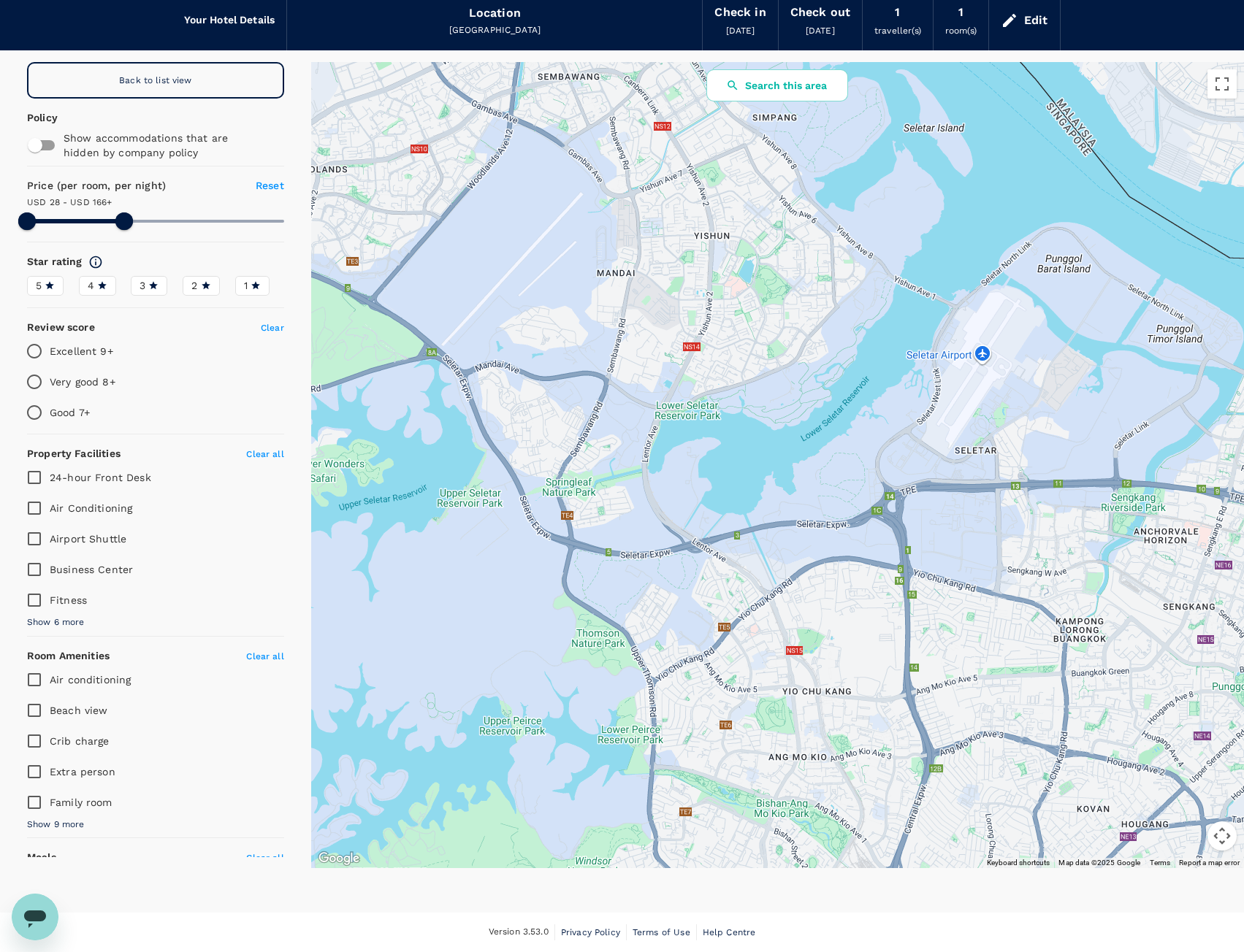
drag, startPoint x: 950, startPoint y: 654, endPoint x: 676, endPoint y: 406, distance: 369.6
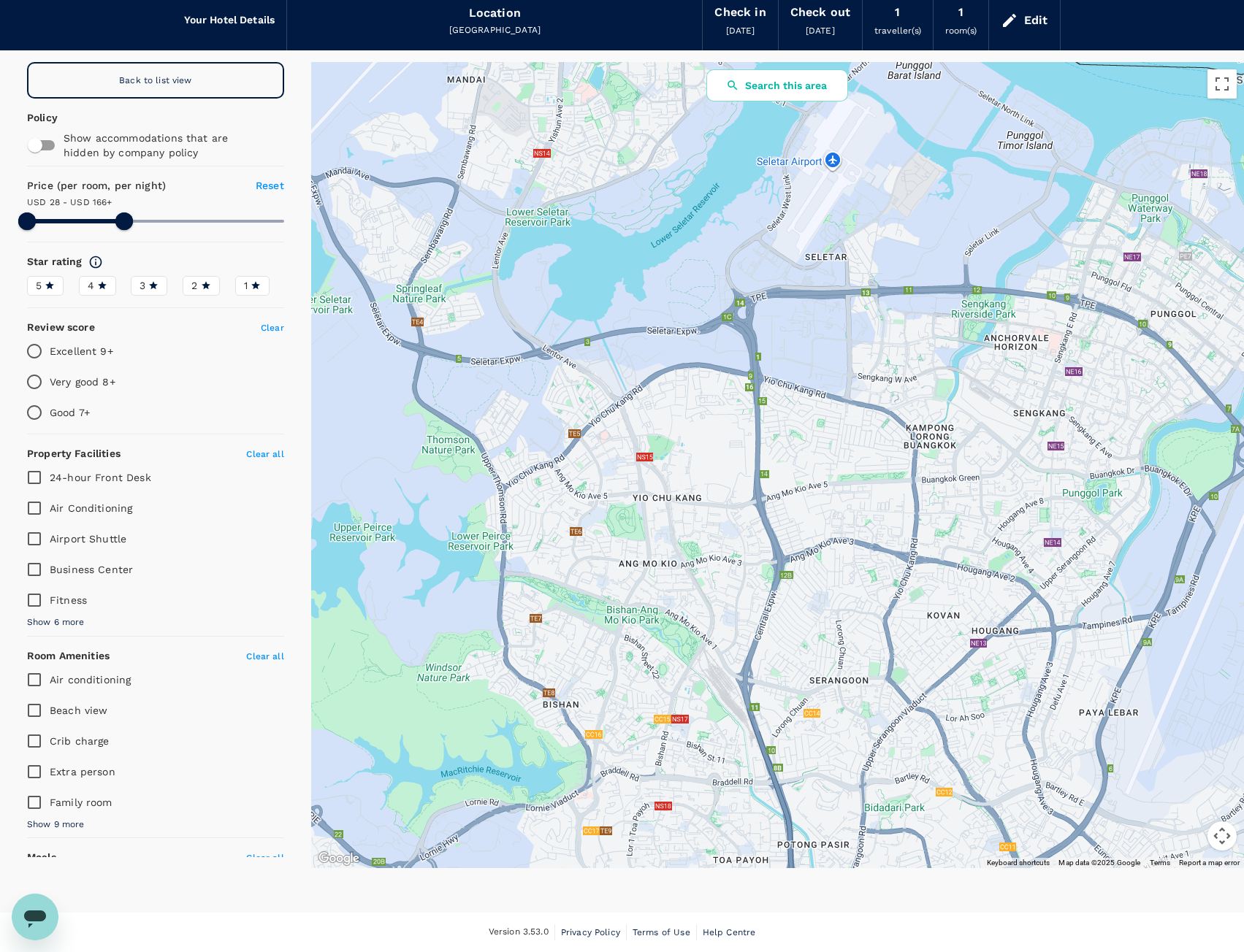
drag, startPoint x: 1051, startPoint y: 575, endPoint x: 953, endPoint y: 383, distance: 215.6
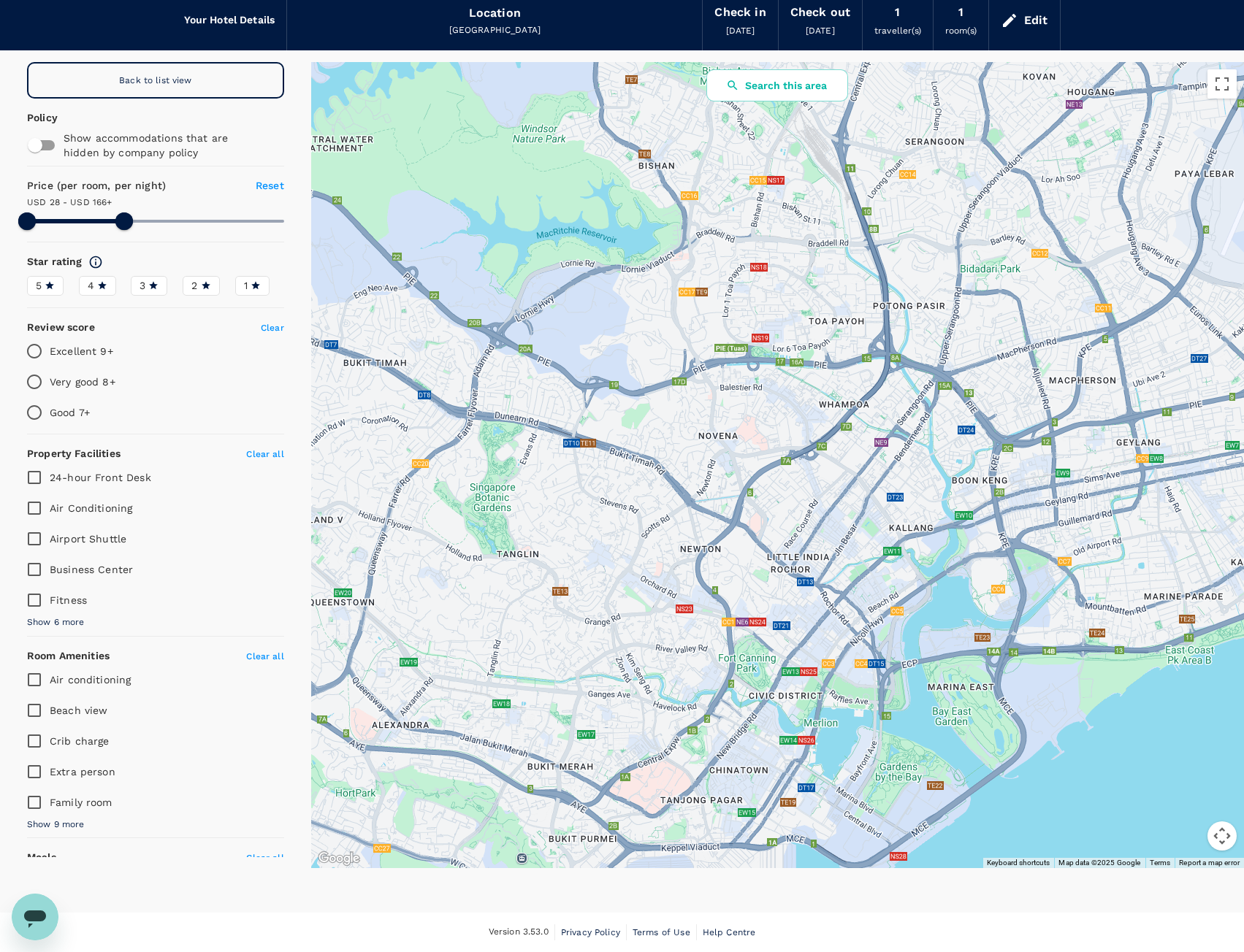
drag, startPoint x: 861, startPoint y: 727, endPoint x: 980, endPoint y: 255, distance: 486.8
click at [258, 186] on span "Reset" at bounding box center [270, 185] width 29 height 12
drag, startPoint x: 263, startPoint y: 222, endPoint x: 111, endPoint y: 238, distance: 152.8
click at [111, 238] on div "Back to list view Policy Show accommodations that are hidden by company policy …" at bounding box center [155, 459] width 276 height 795
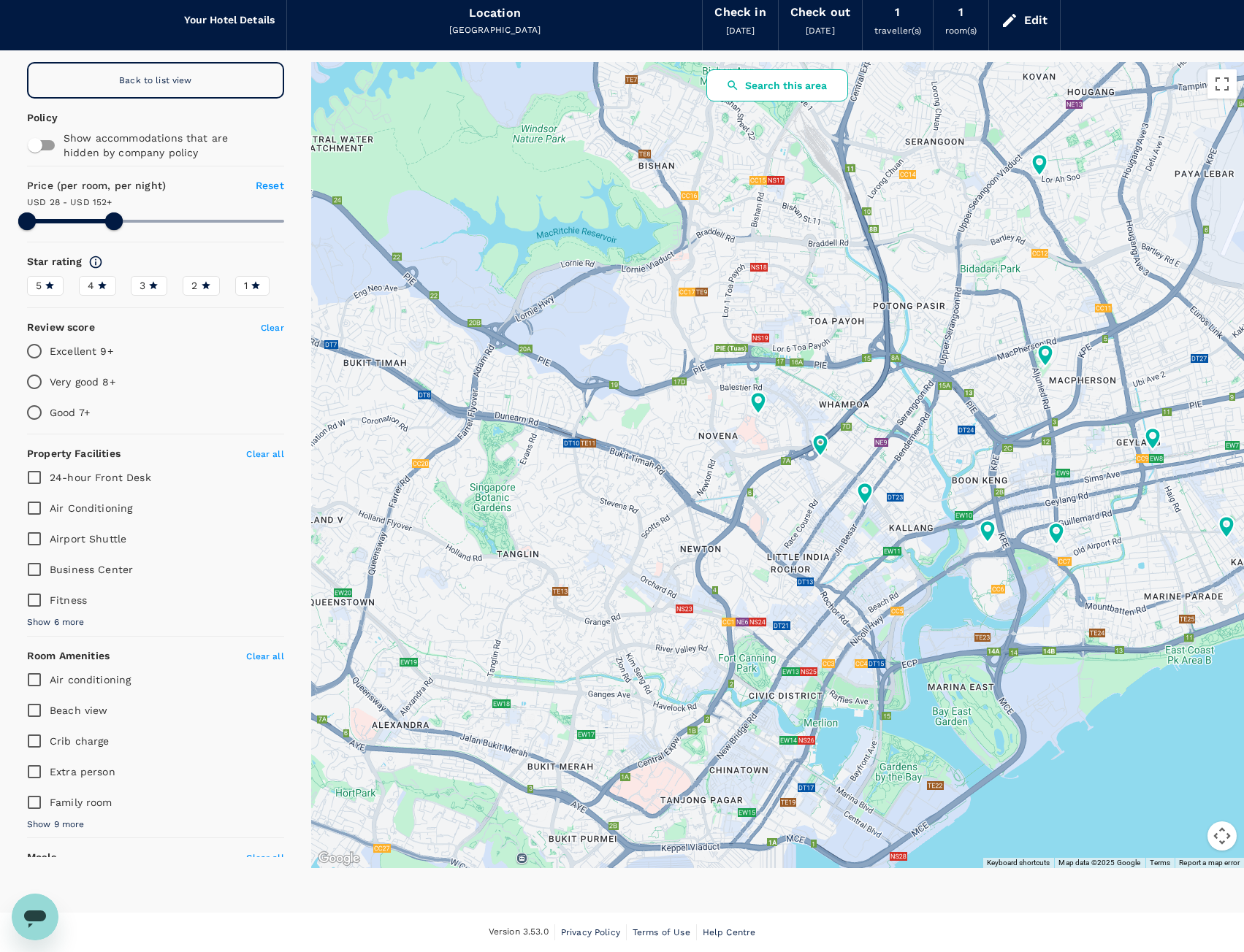
click at [780, 97] on button "Search this area" at bounding box center [776, 85] width 142 height 32
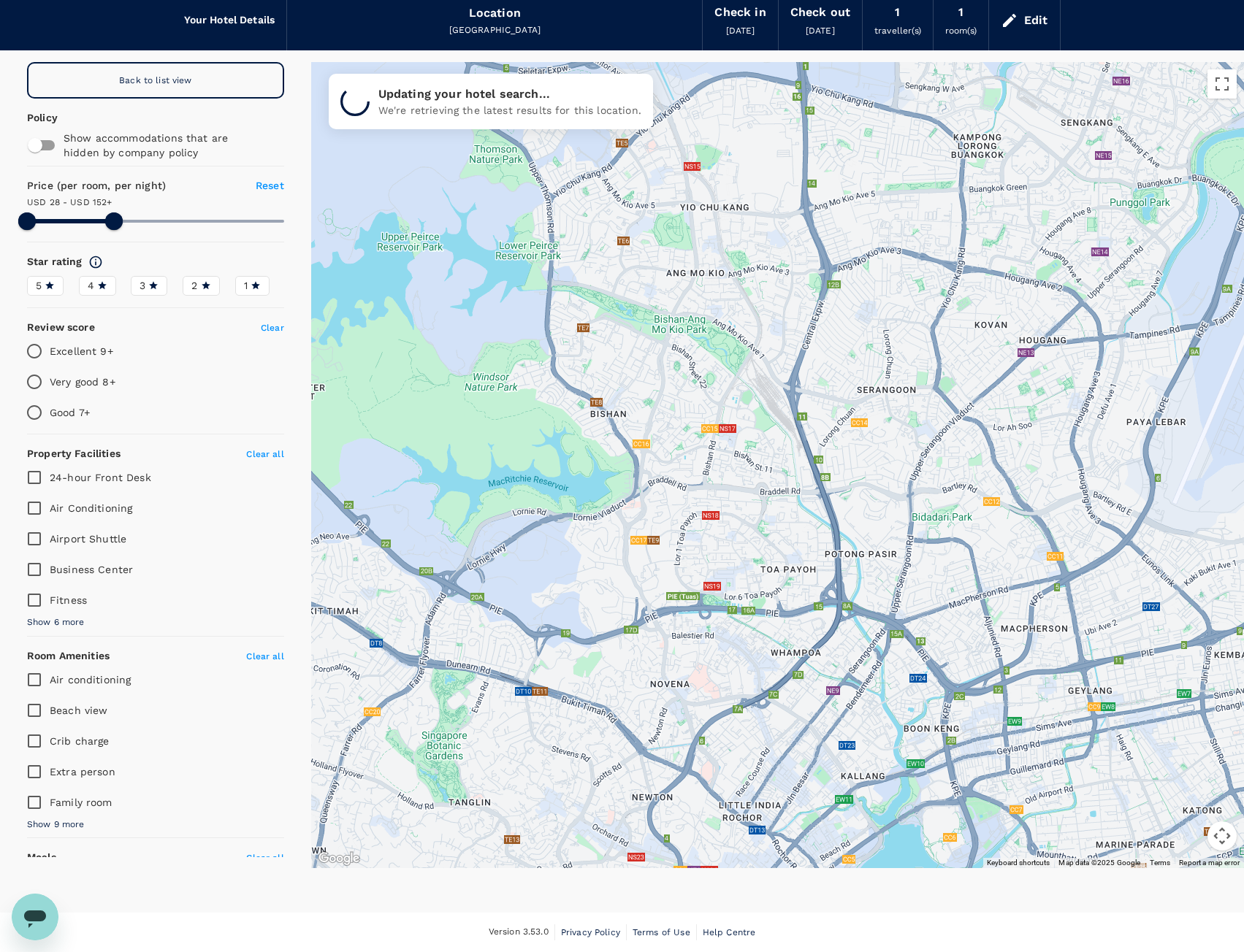
drag, startPoint x: 941, startPoint y: 174, endPoint x: 893, endPoint y: 424, distance: 254.6
click at [893, 424] on div at bounding box center [777, 465] width 932 height 806
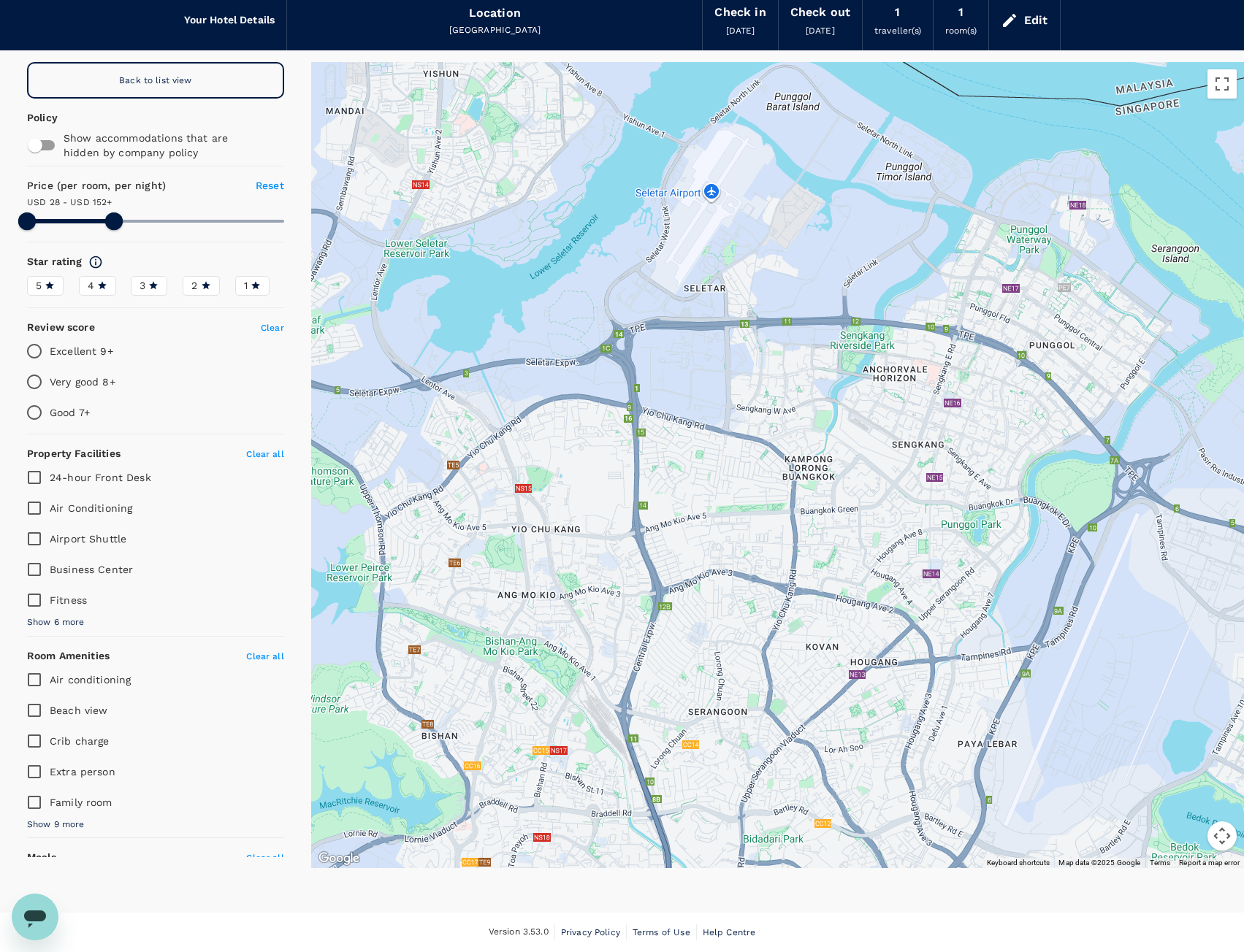
drag, startPoint x: 909, startPoint y: 325, endPoint x: 739, endPoint y: 647, distance: 364.1
click at [739, 647] on div at bounding box center [777, 465] width 932 height 806
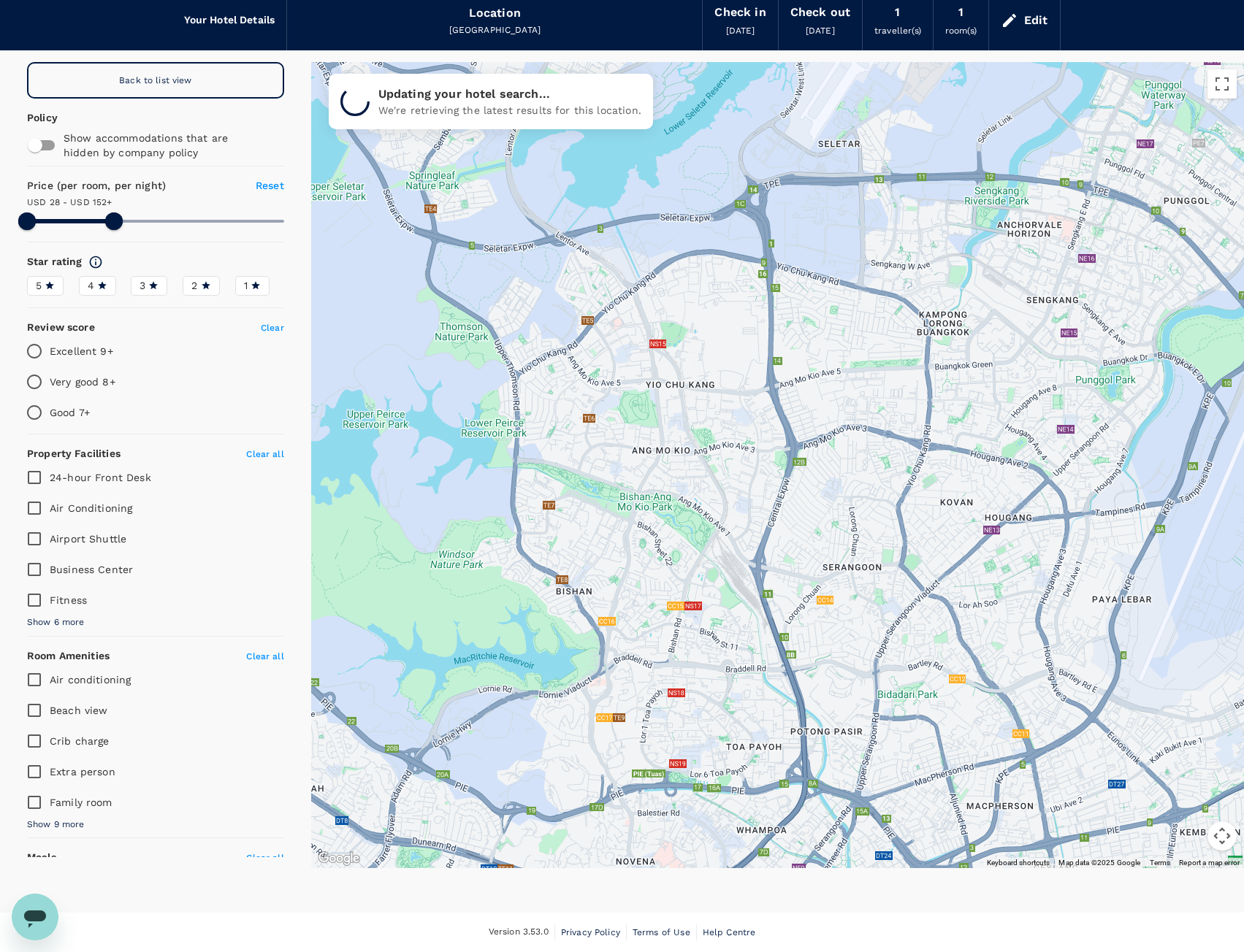
drag, startPoint x: 744, startPoint y: 617, endPoint x: 879, endPoint y: 492, distance: 184.0
click at [879, 492] on div at bounding box center [777, 465] width 932 height 806
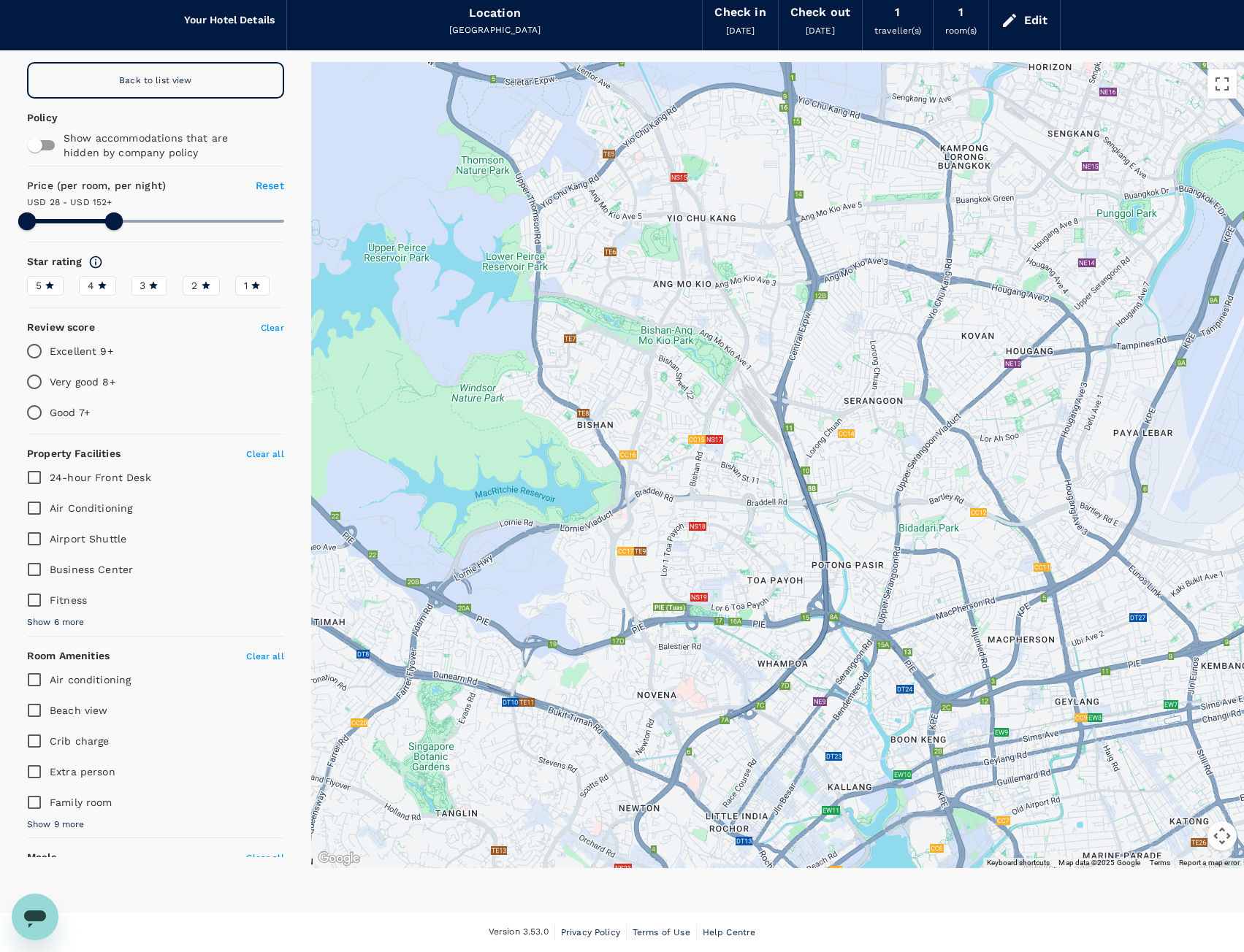
drag, startPoint x: 804, startPoint y: 792, endPoint x: 825, endPoint y: 624, distance: 169.3
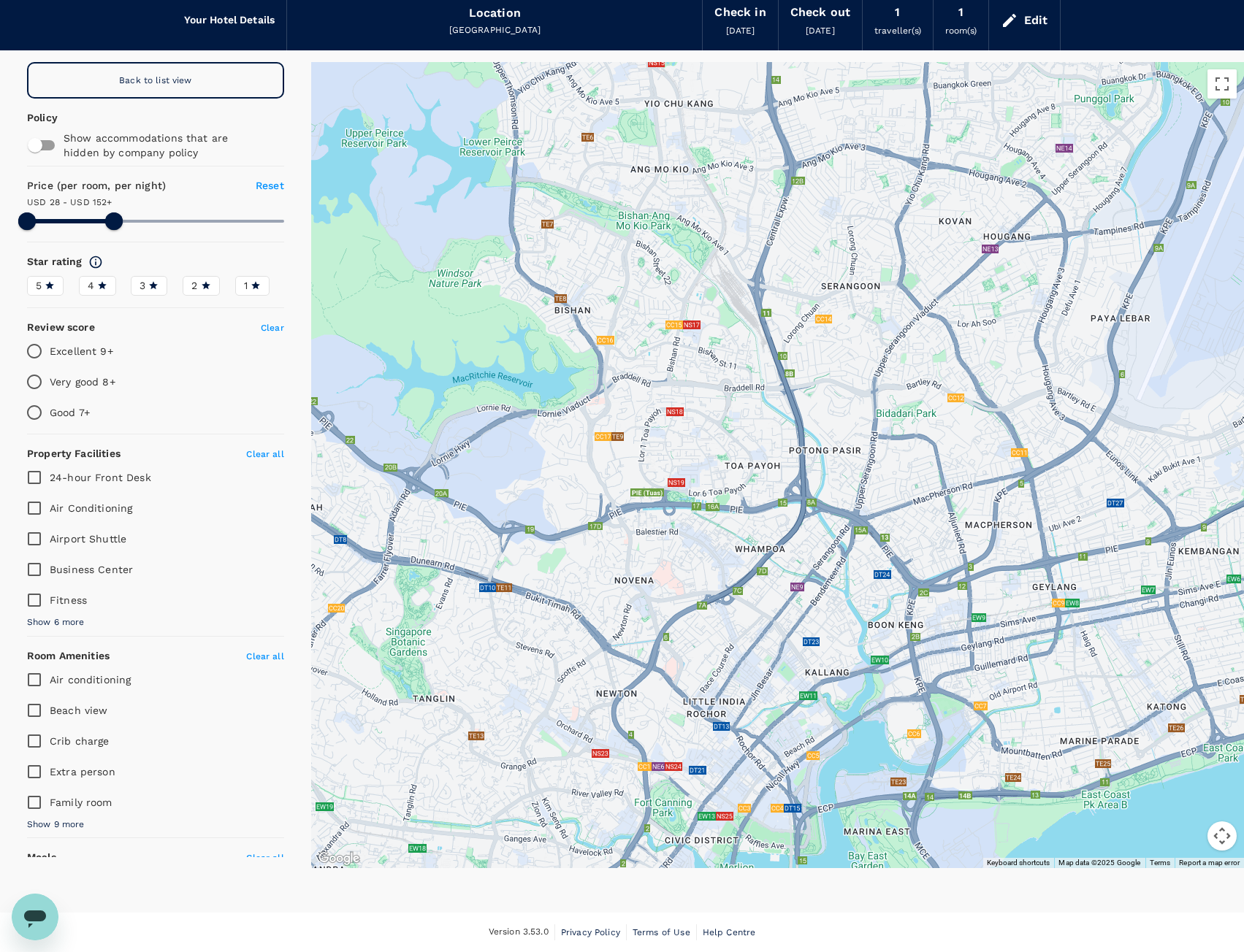
drag, startPoint x: 823, startPoint y: 686, endPoint x: 800, endPoint y: 569, distance: 119.2
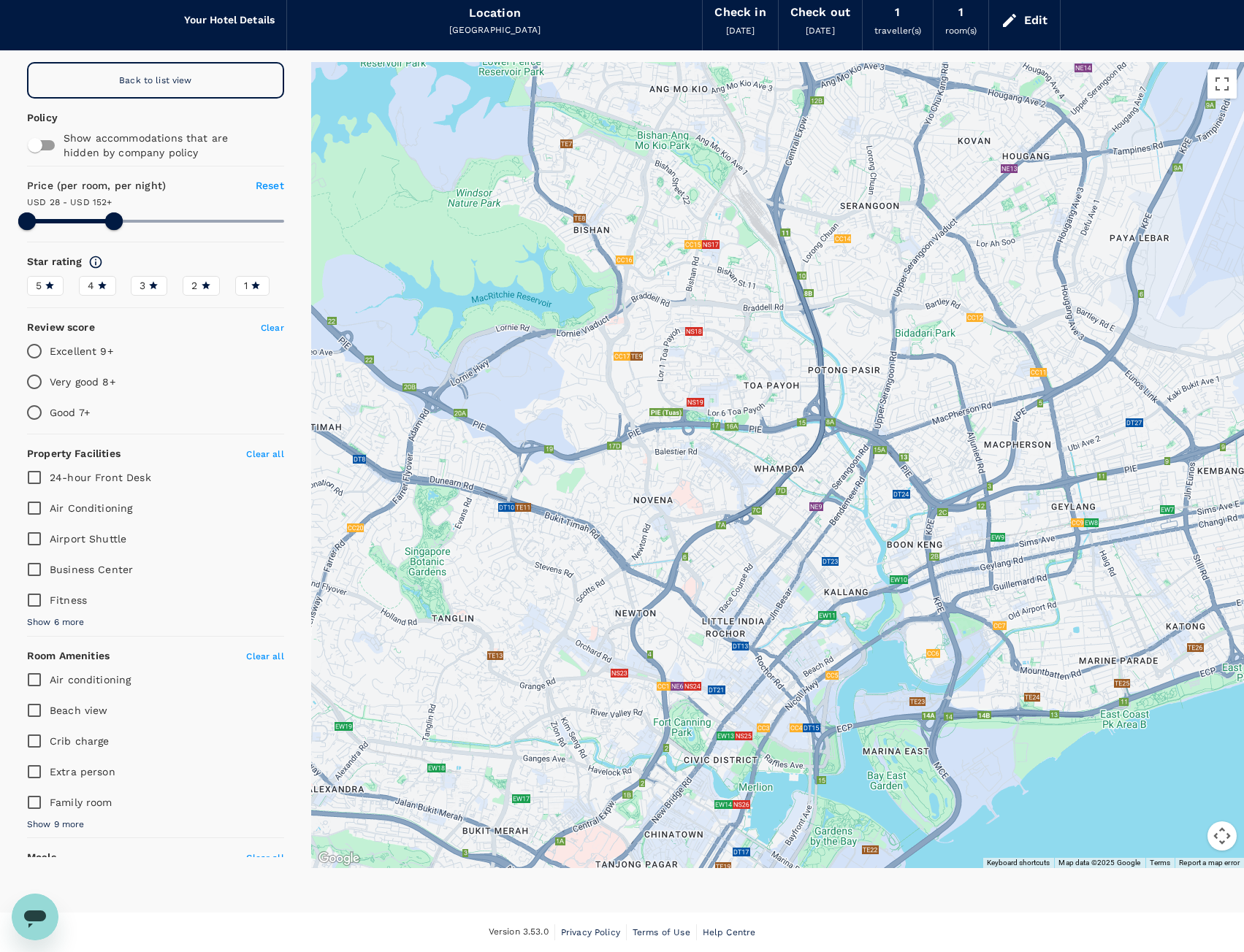
drag, startPoint x: 826, startPoint y: 853, endPoint x: 846, endPoint y: 768, distance: 87.3
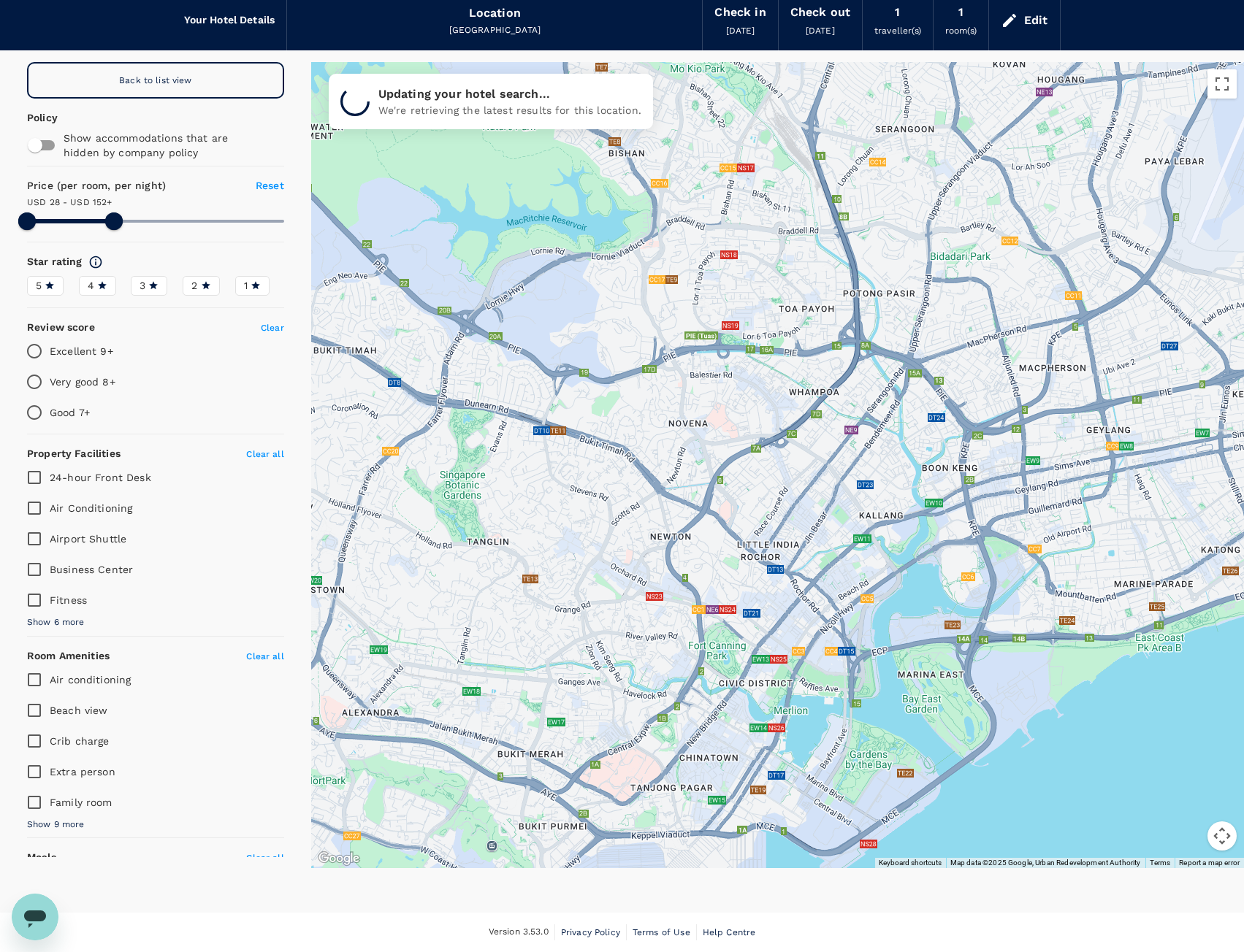
drag, startPoint x: 761, startPoint y: 806, endPoint x: 804, endPoint y: 717, distance: 98.8
click at [804, 717] on div at bounding box center [777, 465] width 932 height 806
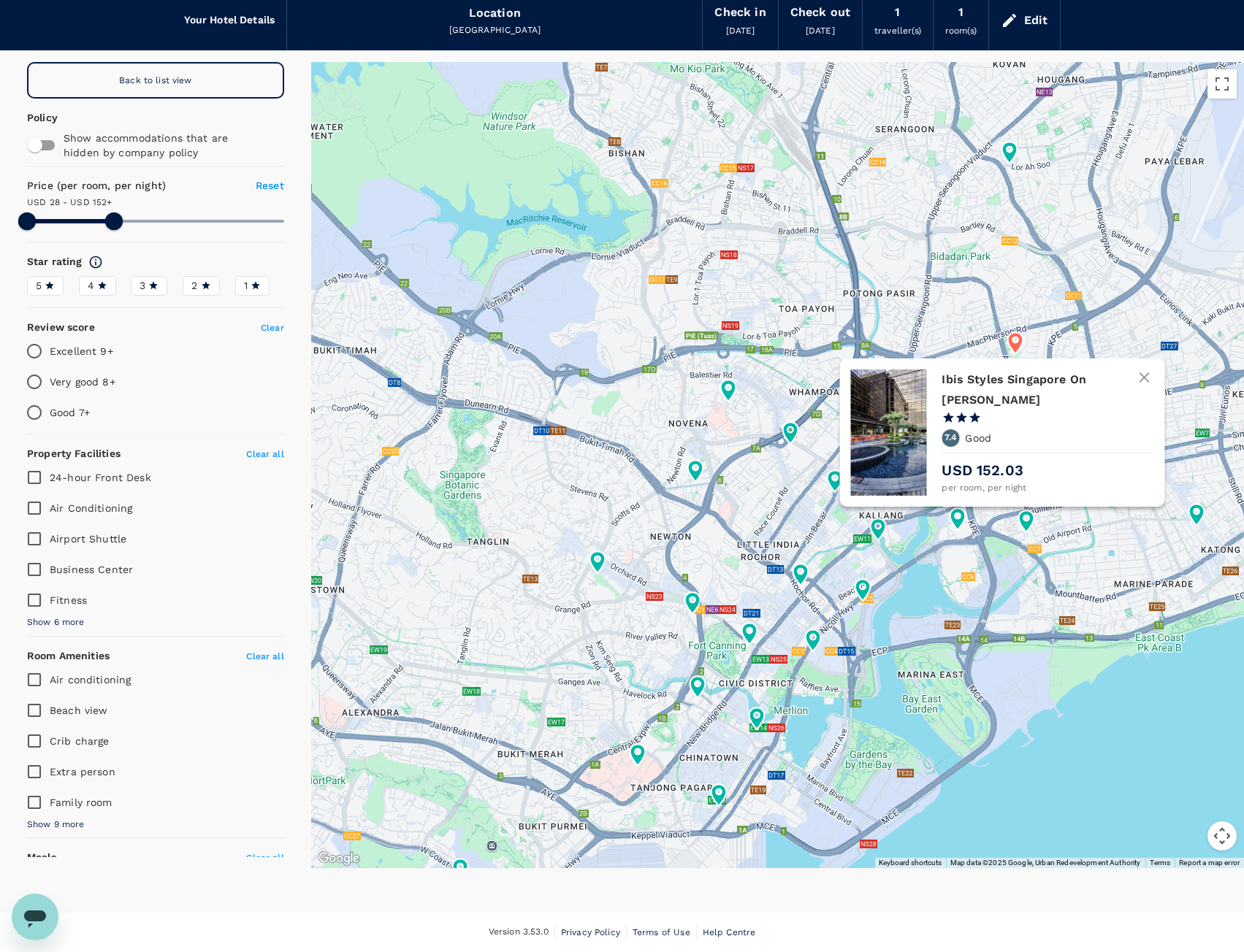
click at [1017, 346] on icon at bounding box center [1015, 343] width 15 height 22
click at [1023, 388] on h6 "Ibis Styles Singapore On [PERSON_NAME]" at bounding box center [1042, 390] width 200 height 41
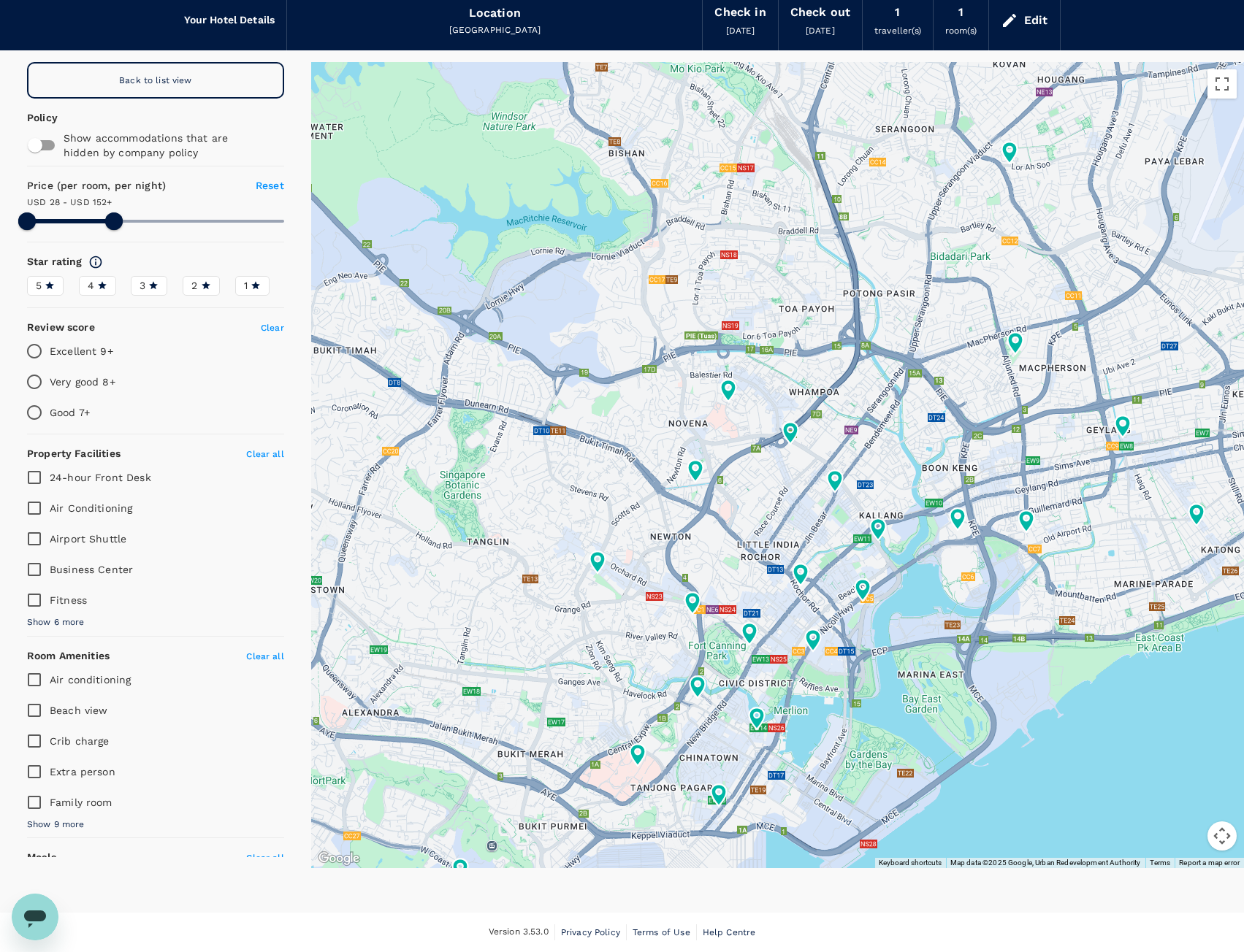
type input "151.73"
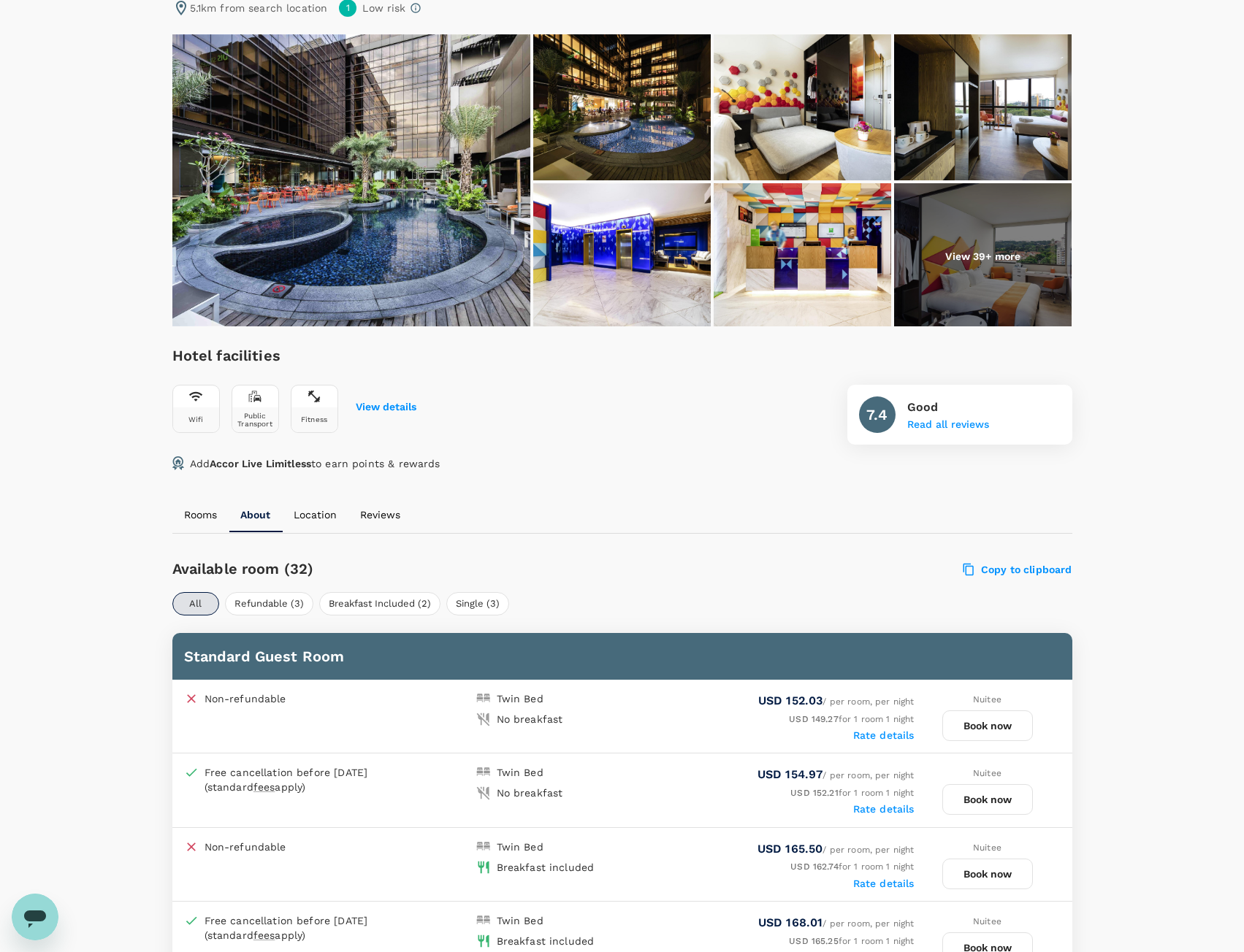
scroll to position [292, 0]
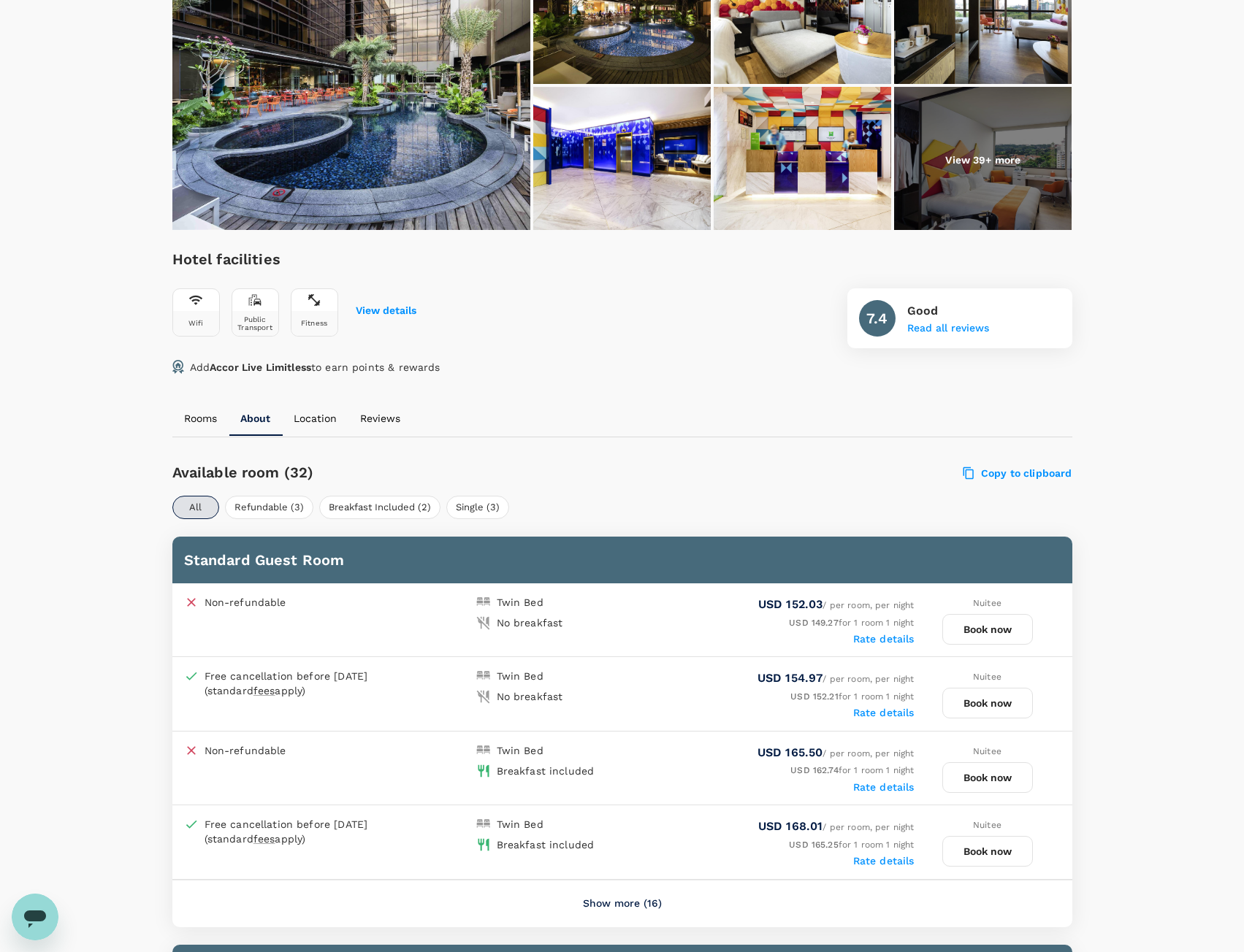
click at [999, 707] on button "Book now" at bounding box center [987, 703] width 91 height 31
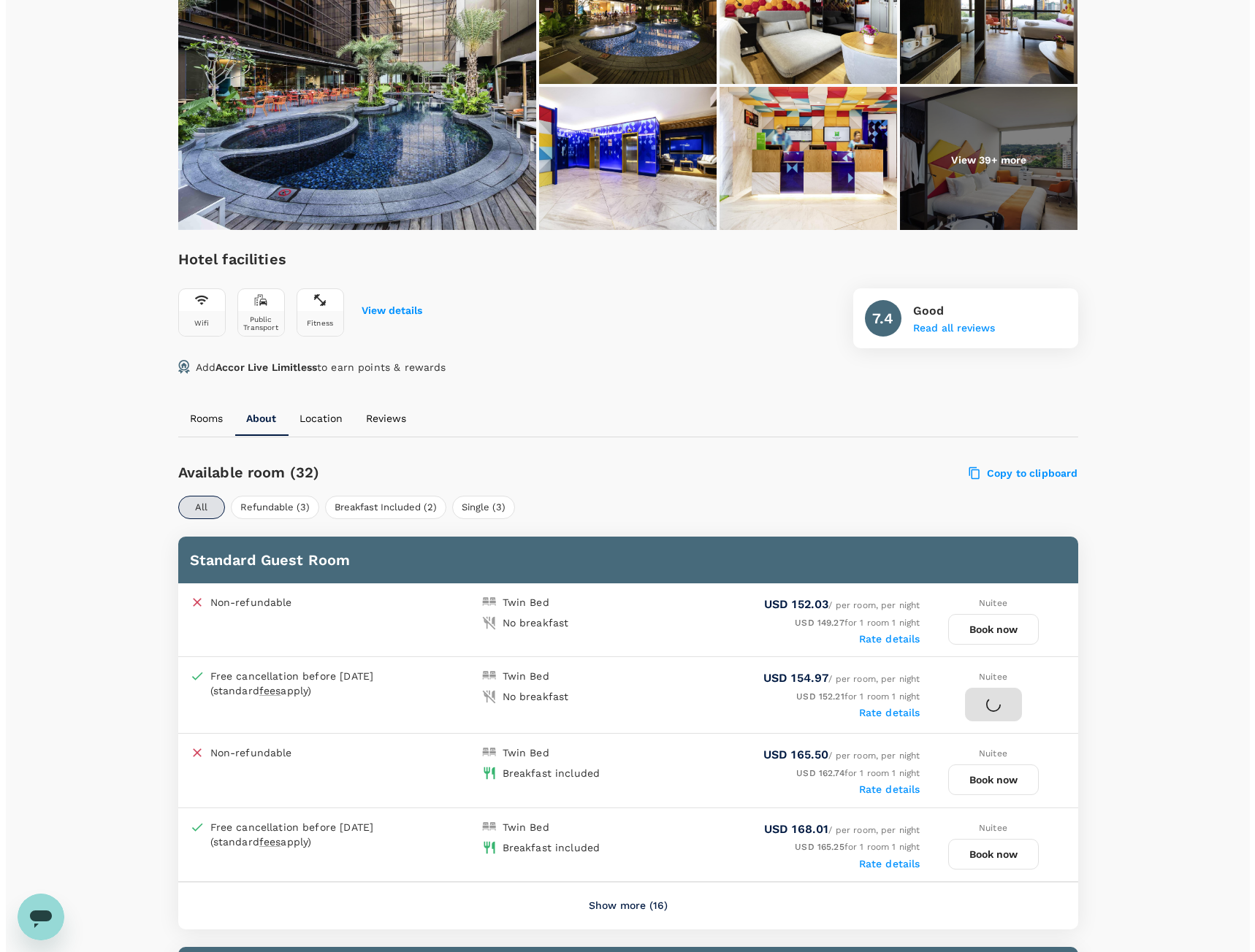
scroll to position [1, 0]
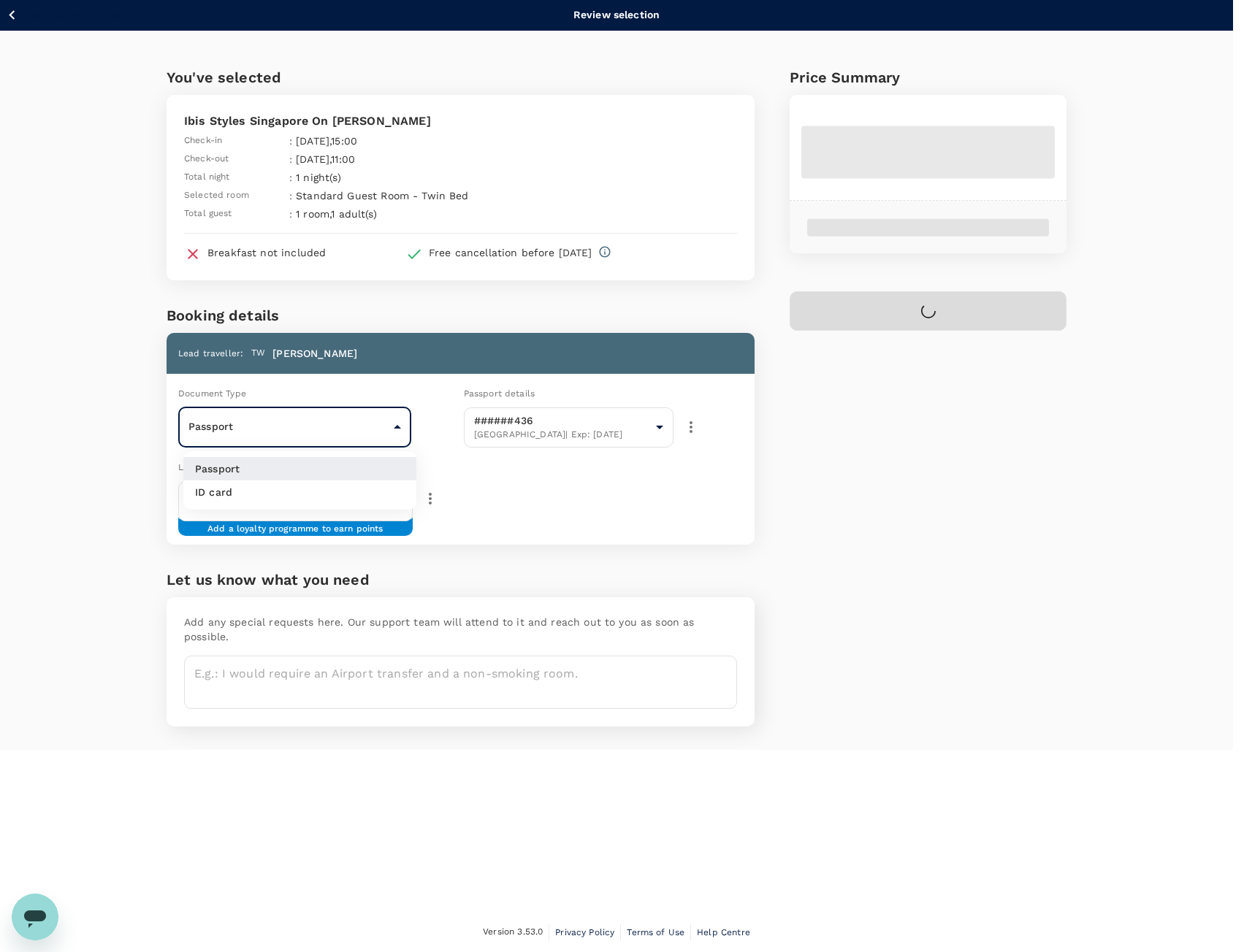
click at [357, 433] on body "Back to hotel details Review selection You've selected Ibis Styles [GEOGRAPHIC_…" at bounding box center [622, 475] width 1244 height 953
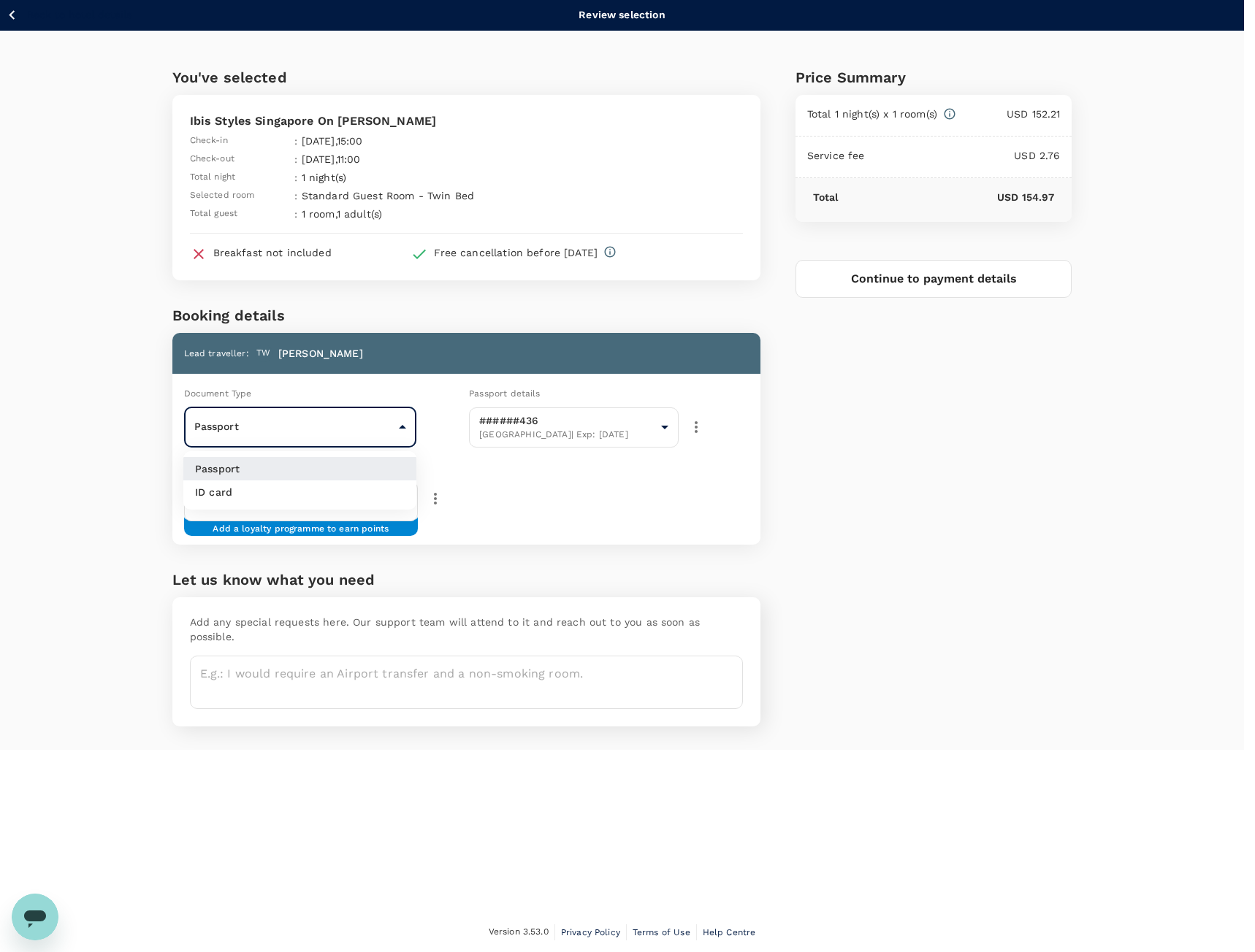
click at [550, 474] on div at bounding box center [627, 476] width 1255 height 952
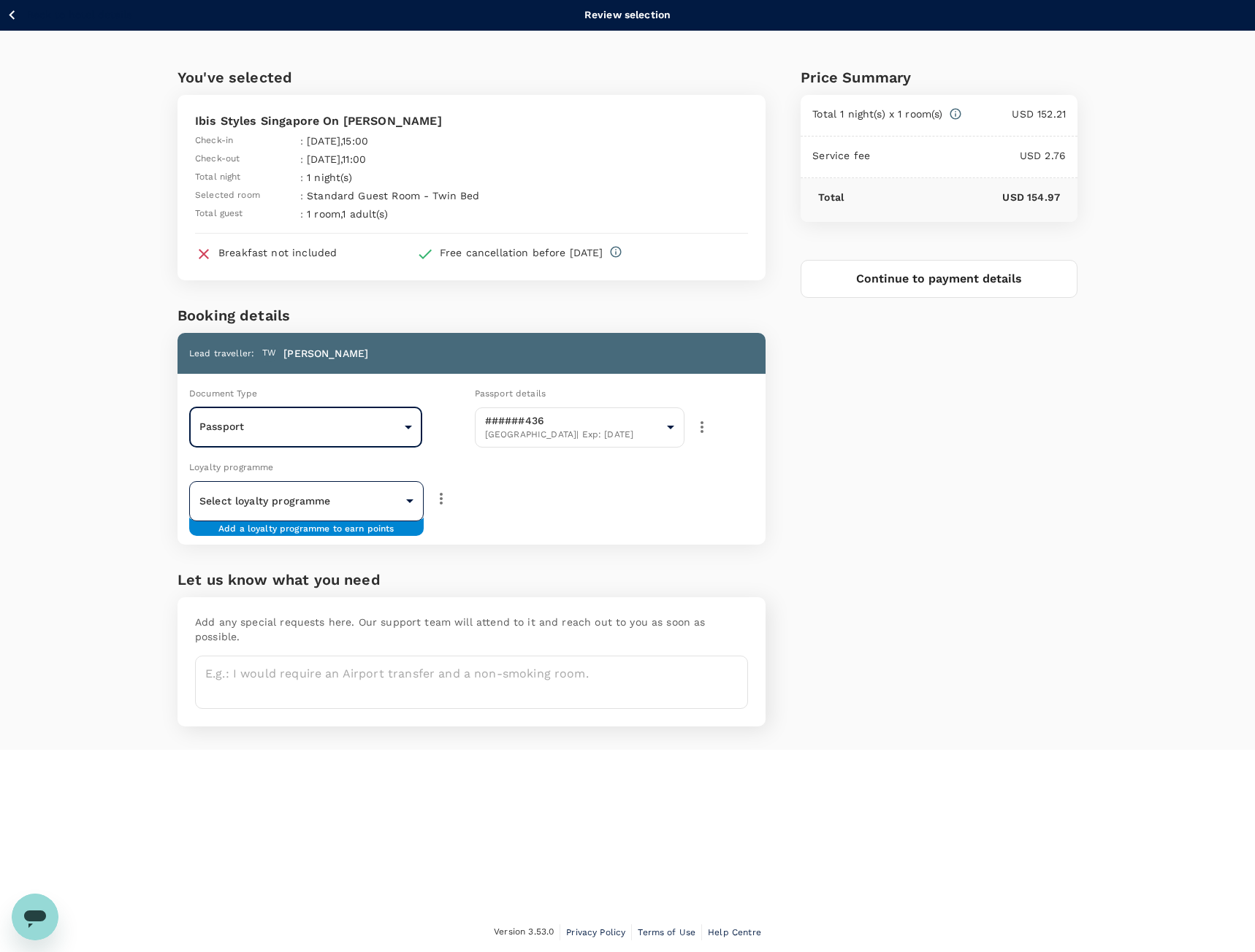
click at [378, 504] on body "Back to hotel details Review selection You've selected Ibis Styles [GEOGRAPHIC_…" at bounding box center [627, 475] width 1255 height 953
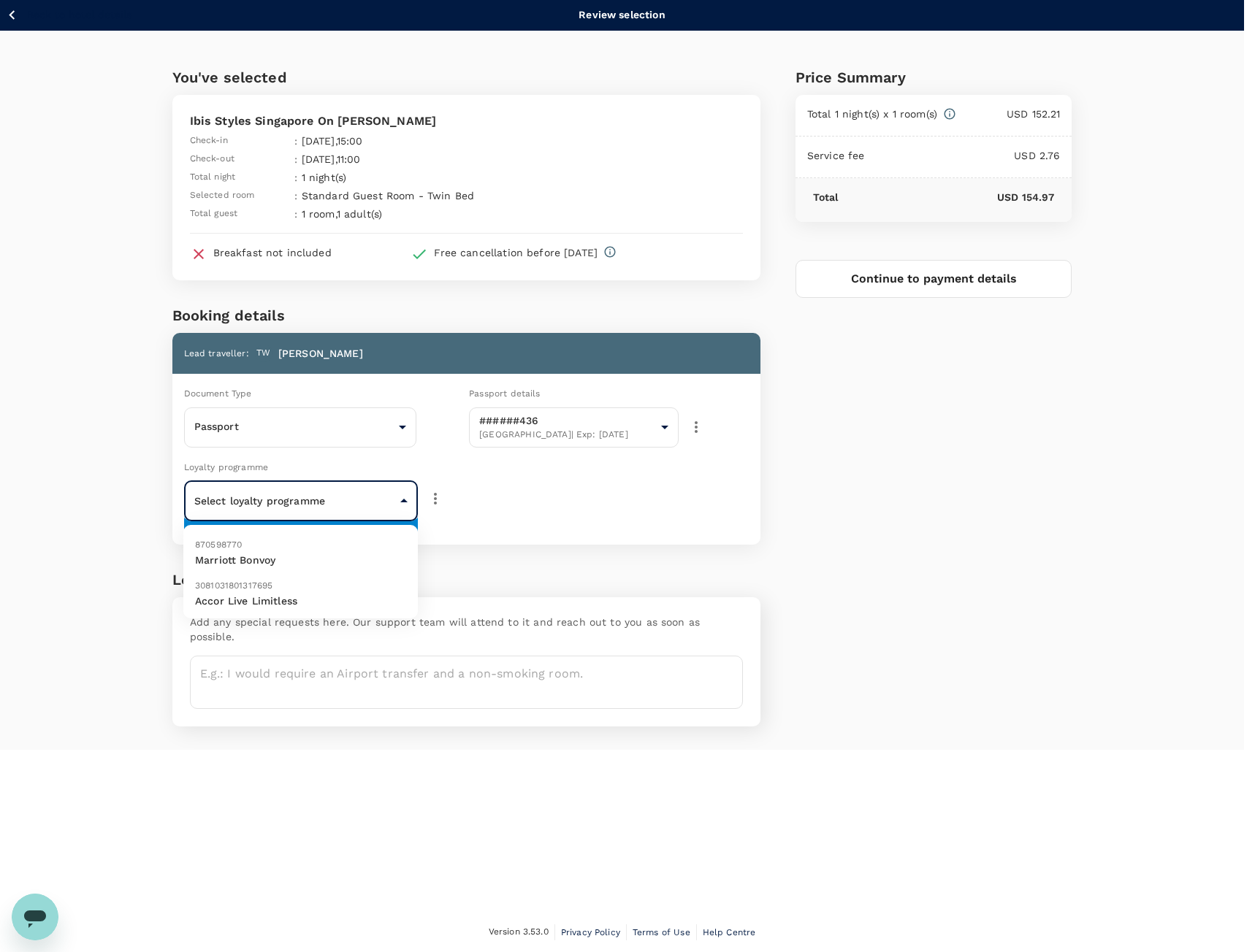
click at [329, 599] on p "Accor Live Limitless" at bounding box center [301, 600] width 211 height 14
type input "9ff34f0c-a02f-43a6-9b28-0100b3de4fa8"
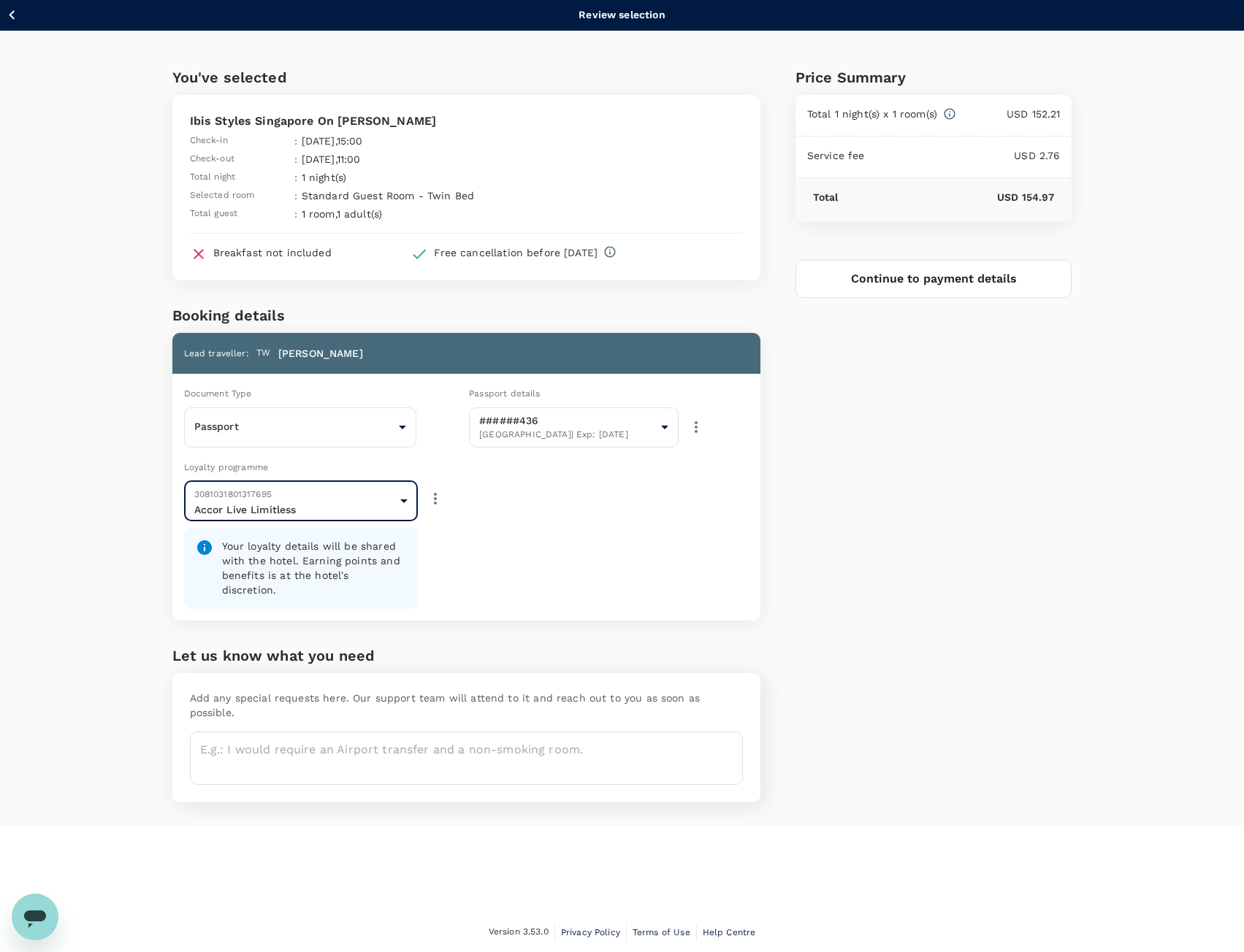
click at [881, 484] on div "Price Summary Total 1 night(s) x 1 room(s) USD 152.21 Service fee USD 2.76 Tota…" at bounding box center [916, 428] width 312 height 795
click at [979, 287] on button "Continue to payment details" at bounding box center [934, 278] width 277 height 38
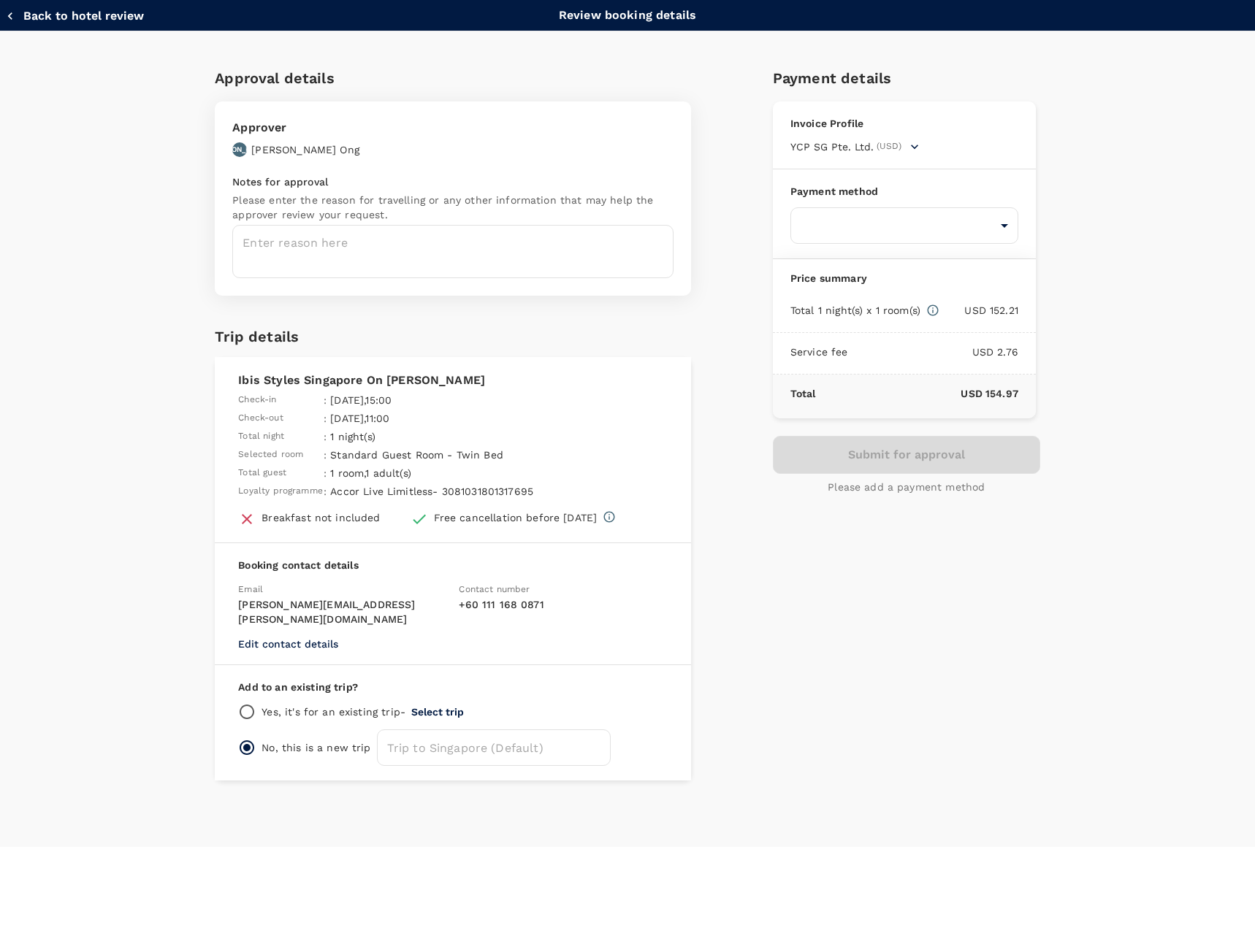
click at [883, 199] on div "Payment method ​ ​" at bounding box center [905, 214] width 263 height 90
click at [883, 232] on body "Back to hotel details Review selection You've selected Ibis Styles [GEOGRAPHIC_…" at bounding box center [627, 475] width 1255 height 953
click at [910, 283] on ul "Credit account GoFluid Balance : SGD 6,180.85 2.2 % payment fee" at bounding box center [905, 291] width 228 height 87
click at [917, 310] on div "Balance : SGD 6,180.85 2.2 % payment fee" at bounding box center [904, 315] width 205 height 18
type input "9ed849ef-52d9-4f6f-a067-9a09209040e1"
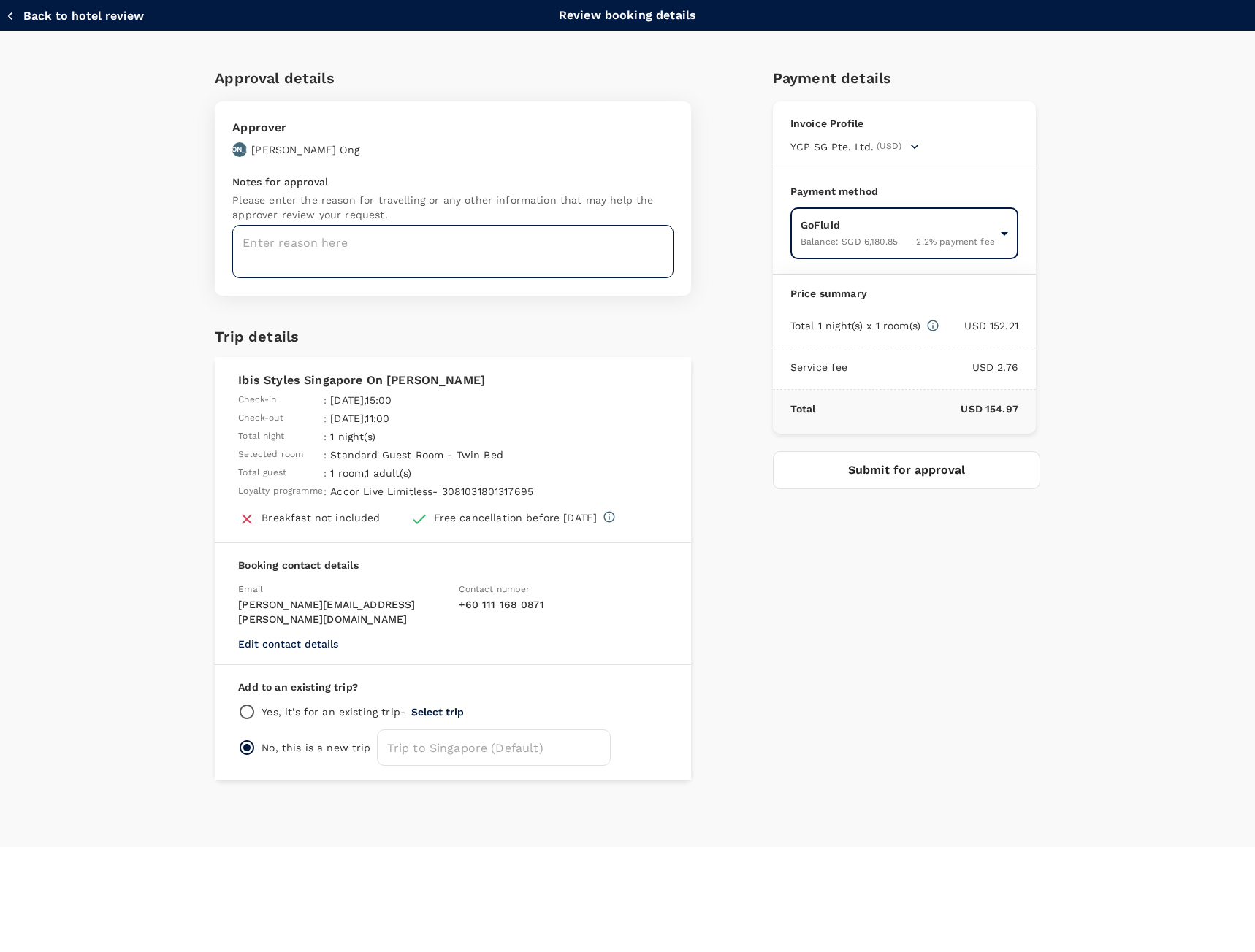
click at [377, 253] on textarea at bounding box center [453, 251] width 441 height 54
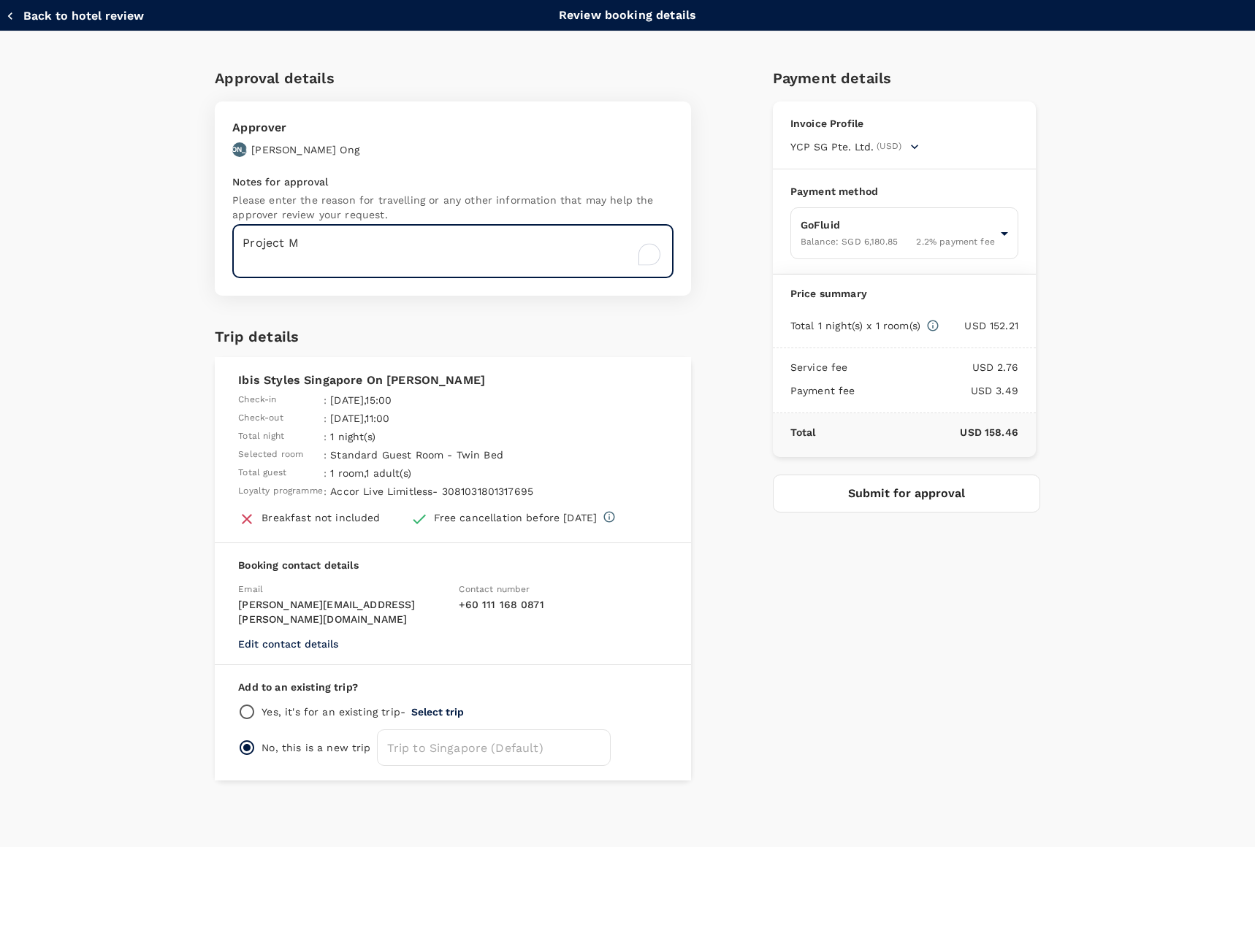
type textarea "Project M"
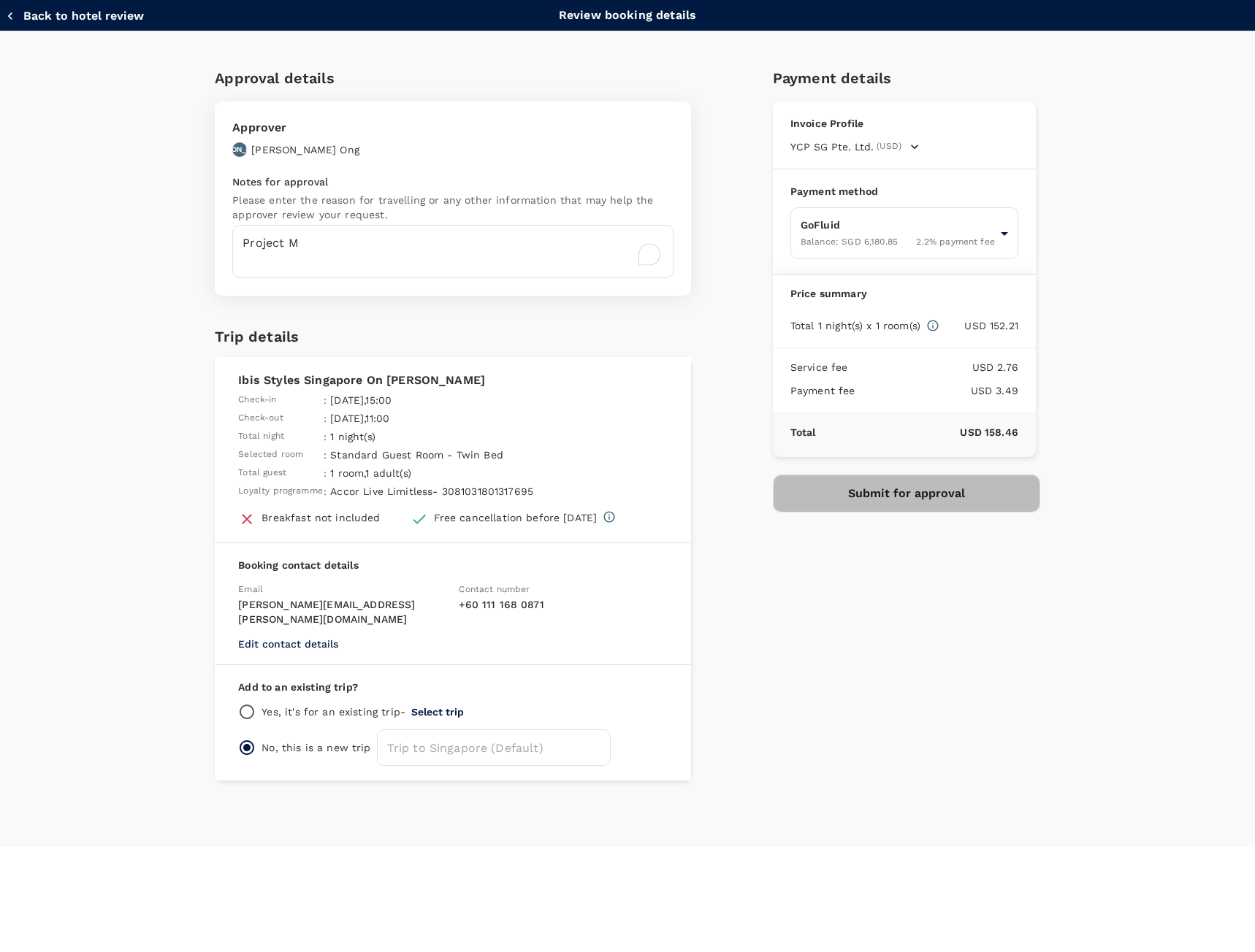
click at [906, 490] on button "Submit for approval" at bounding box center [906, 493] width 267 height 38
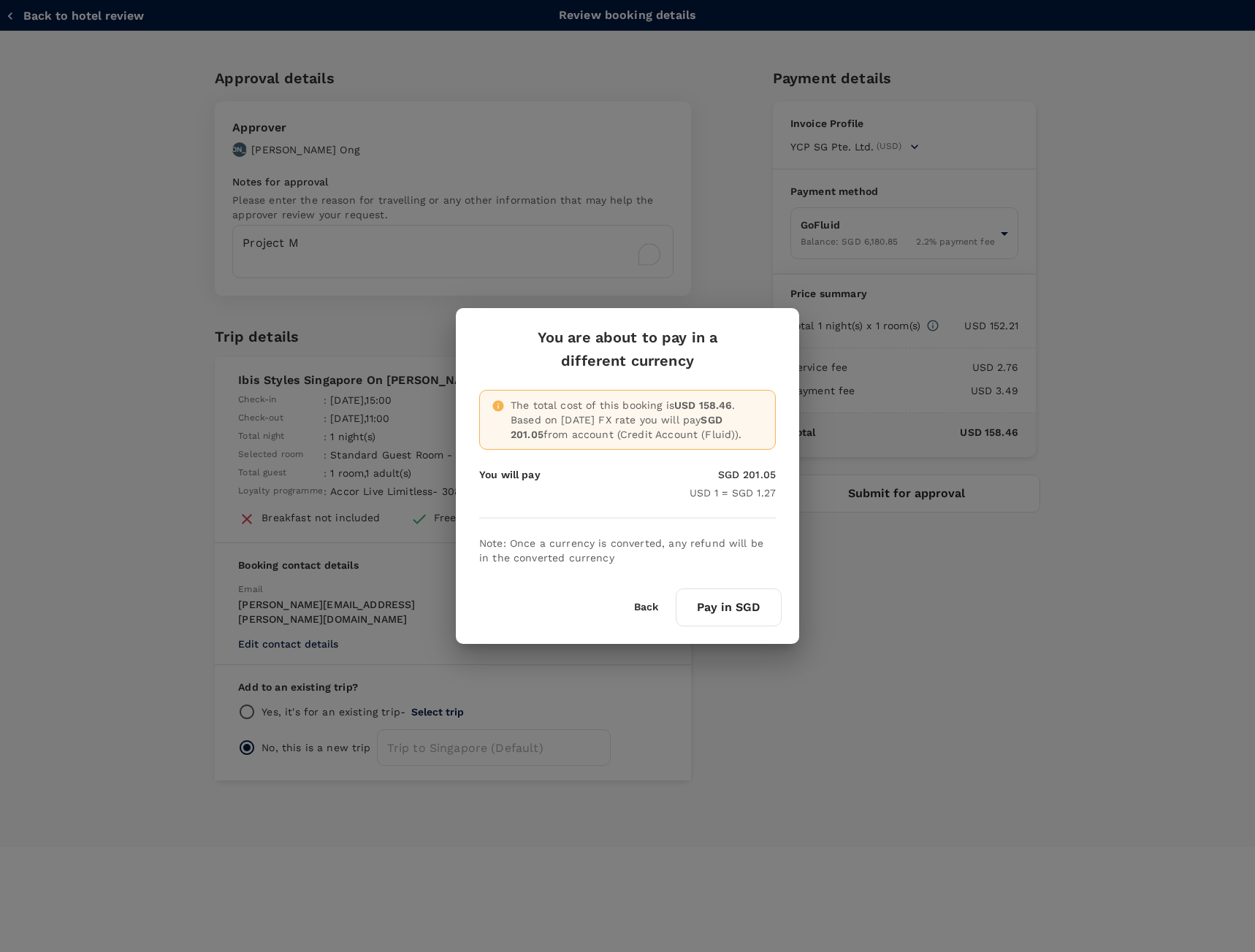
click at [742, 608] on button "Pay in SGD" at bounding box center [729, 607] width 106 height 38
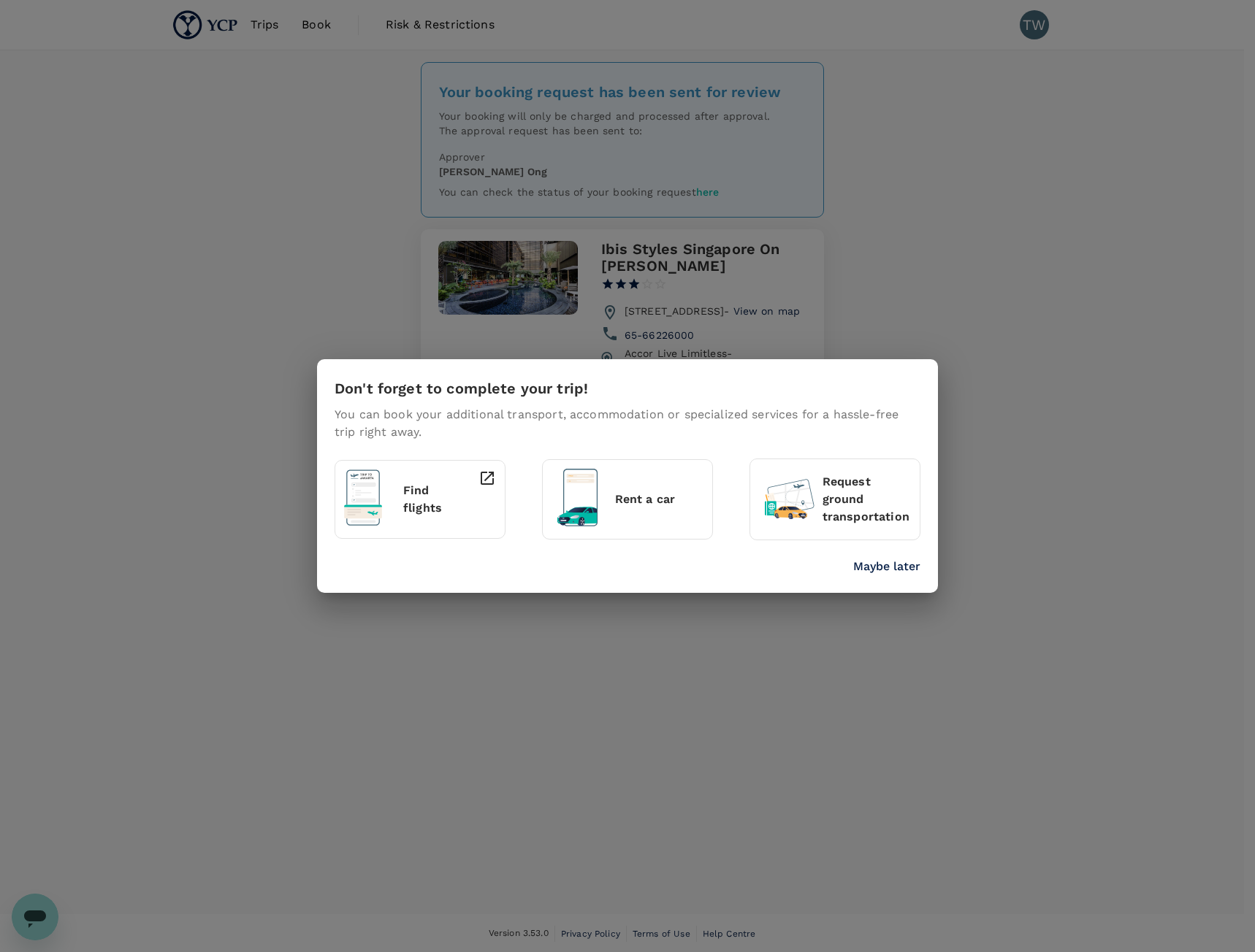
click at [855, 575] on p "Maybe later" at bounding box center [886, 567] width 67 height 18
